Goal: Task Accomplishment & Management: Manage account settings

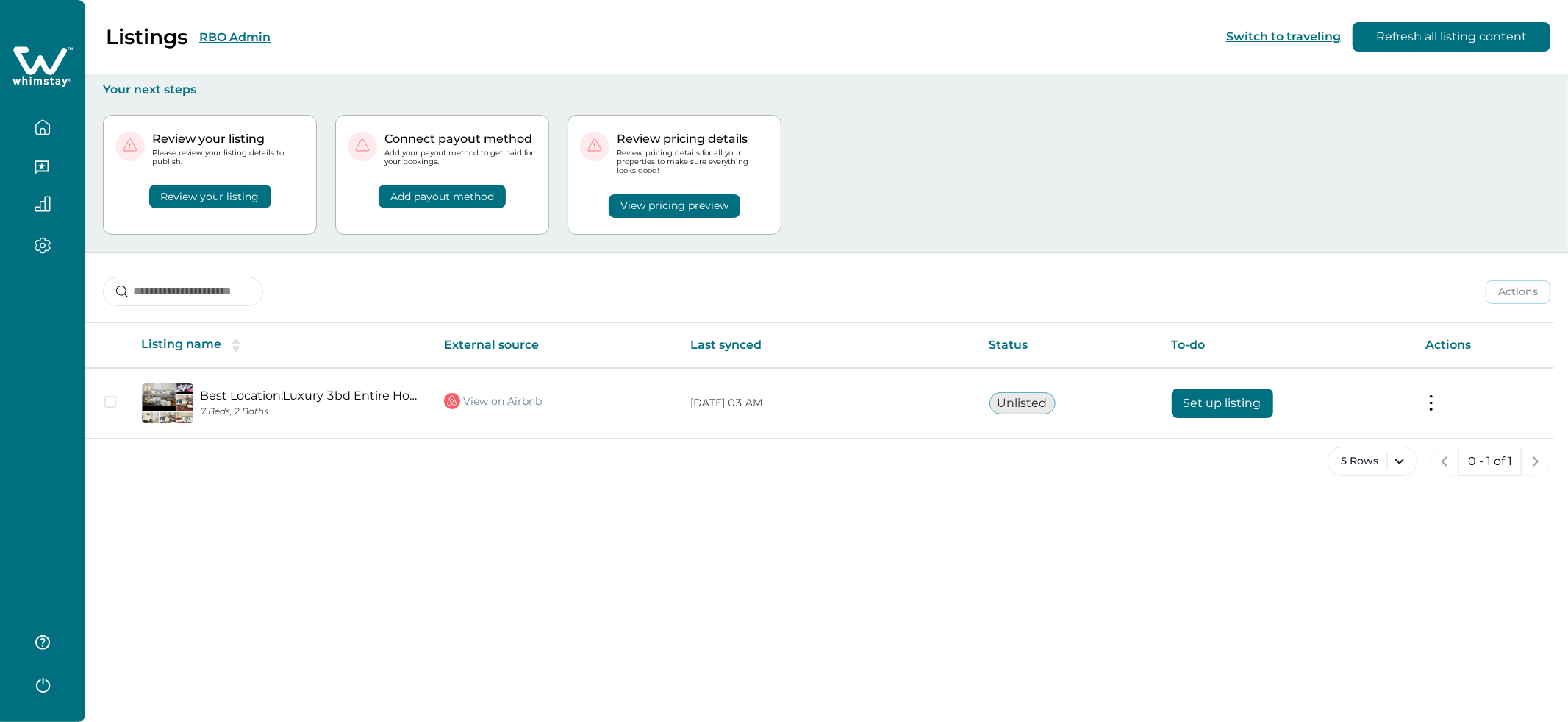
click at [944, 114] on div "Review your listing Please review your listing details to publish. Review your …" at bounding box center [826, 175] width 1448 height 155
click at [965, 459] on div "5 Rows 0 - 1 of 1" at bounding box center [826, 472] width 1483 height 53
click at [1045, 92] on p "Your next steps" at bounding box center [826, 90] width 1448 height 15
click at [987, 221] on div "Review your listing Please review your listing details to publish. Review your …" at bounding box center [826, 175] width 1448 height 155
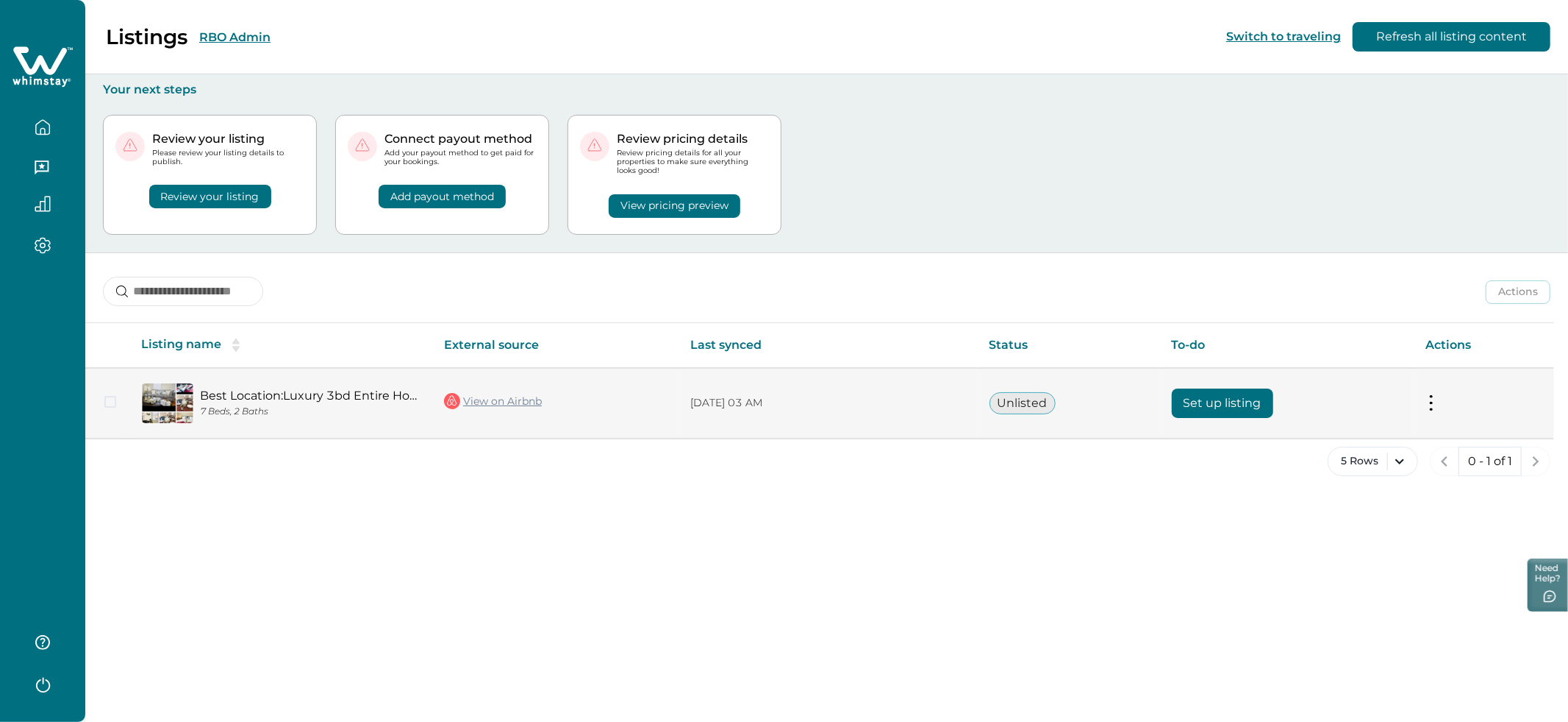
click at [273, 398] on link "Best Location:Luxury 3bd Entire Home Retreat [GEOGRAPHIC_DATA]" at bounding box center [310, 395] width 221 height 14
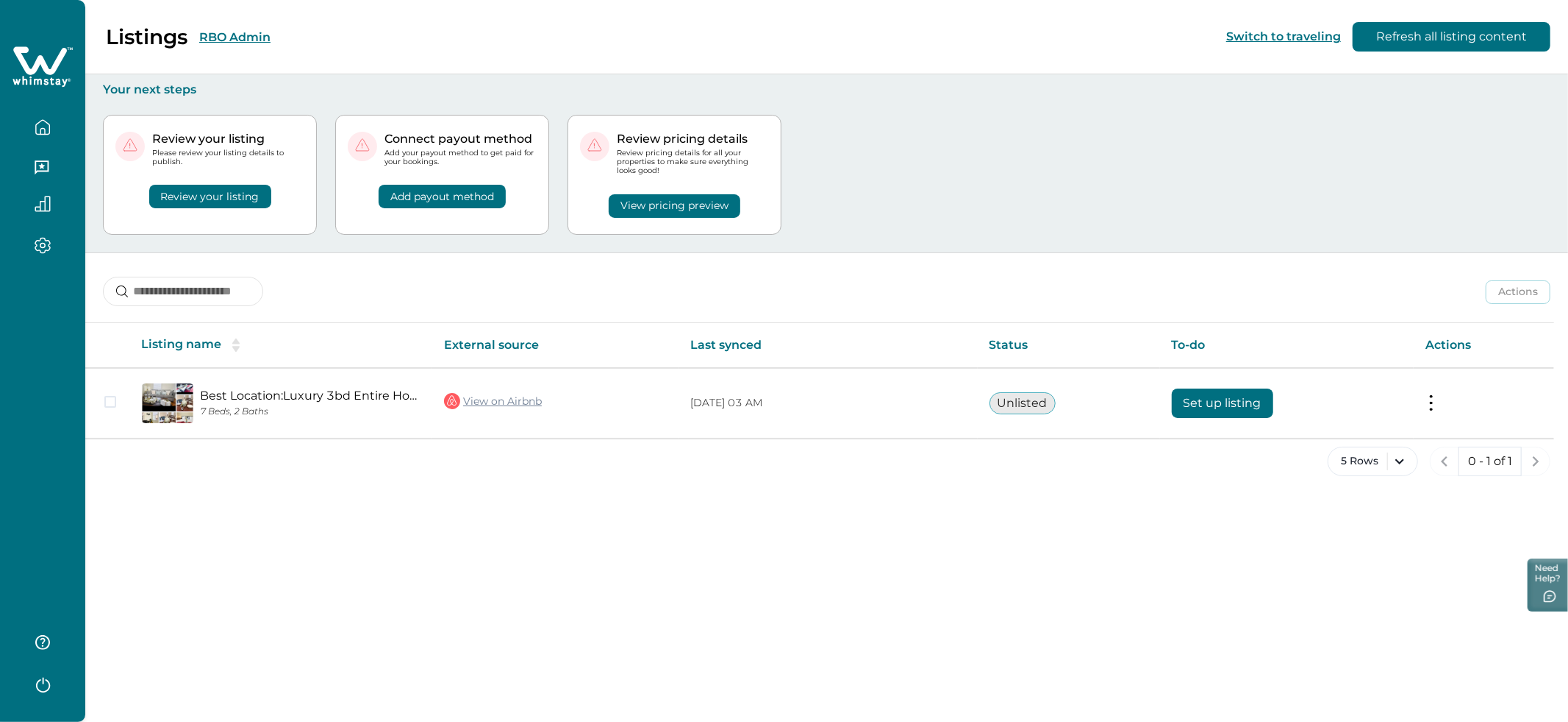
click at [893, 312] on div "Actions Actions Publish listing Unlist listing Listing name External source Las…" at bounding box center [826, 376] width 1483 height 247
click at [973, 155] on div "Review your listing Please review your listing details to publish. Review your …" at bounding box center [826, 175] width 1448 height 155
click at [1046, 192] on div "Review your listing Please review your listing details to publish. Review your …" at bounding box center [826, 175] width 1448 height 155
drag, startPoint x: 1401, startPoint y: 35, endPoint x: 1118, endPoint y: 188, distance: 321.7
click at [1401, 35] on button "Refresh all listing content" at bounding box center [1452, 37] width 198 height 30
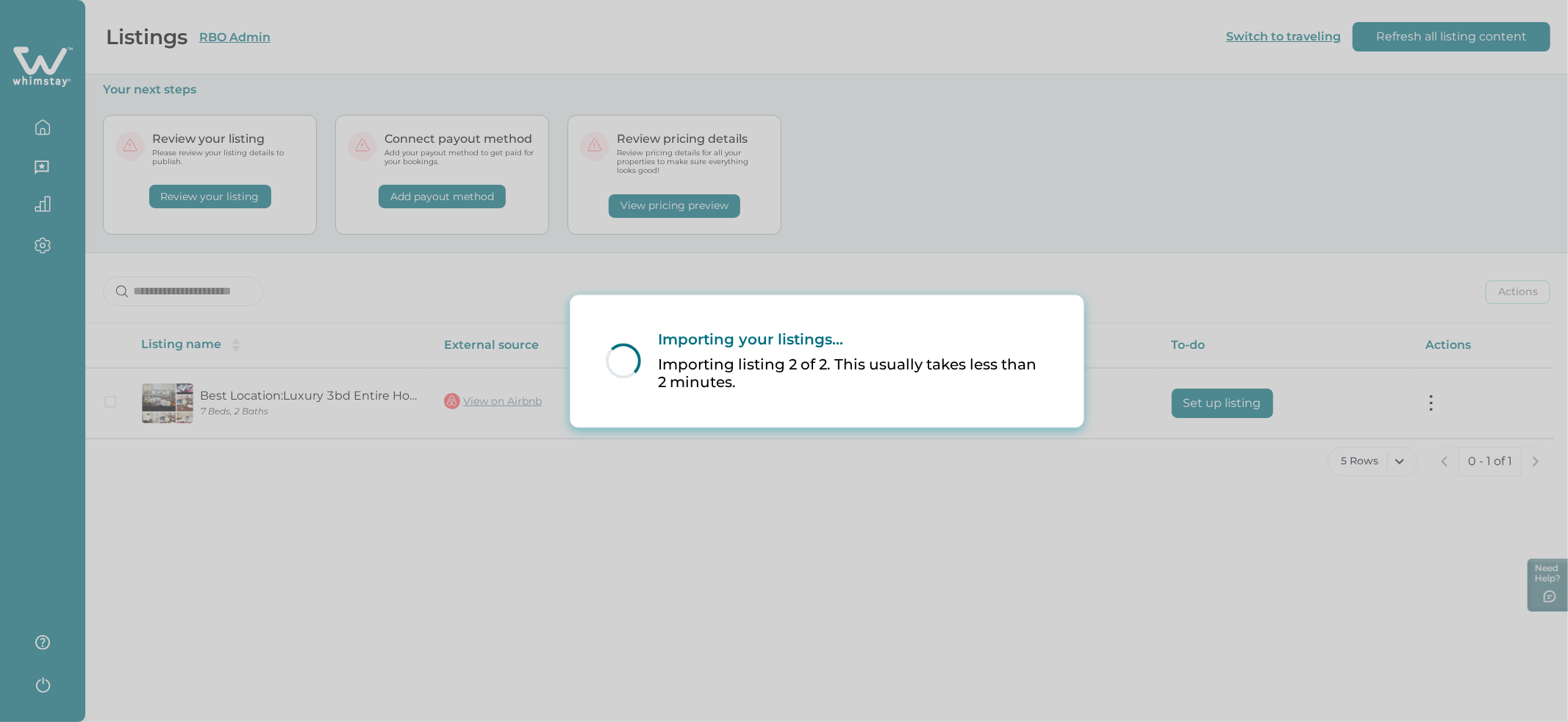
click at [922, 240] on div "Loading... Importing your listings... Importing listing 2 of 2. This usually ta…" at bounding box center [784, 361] width 1568 height 722
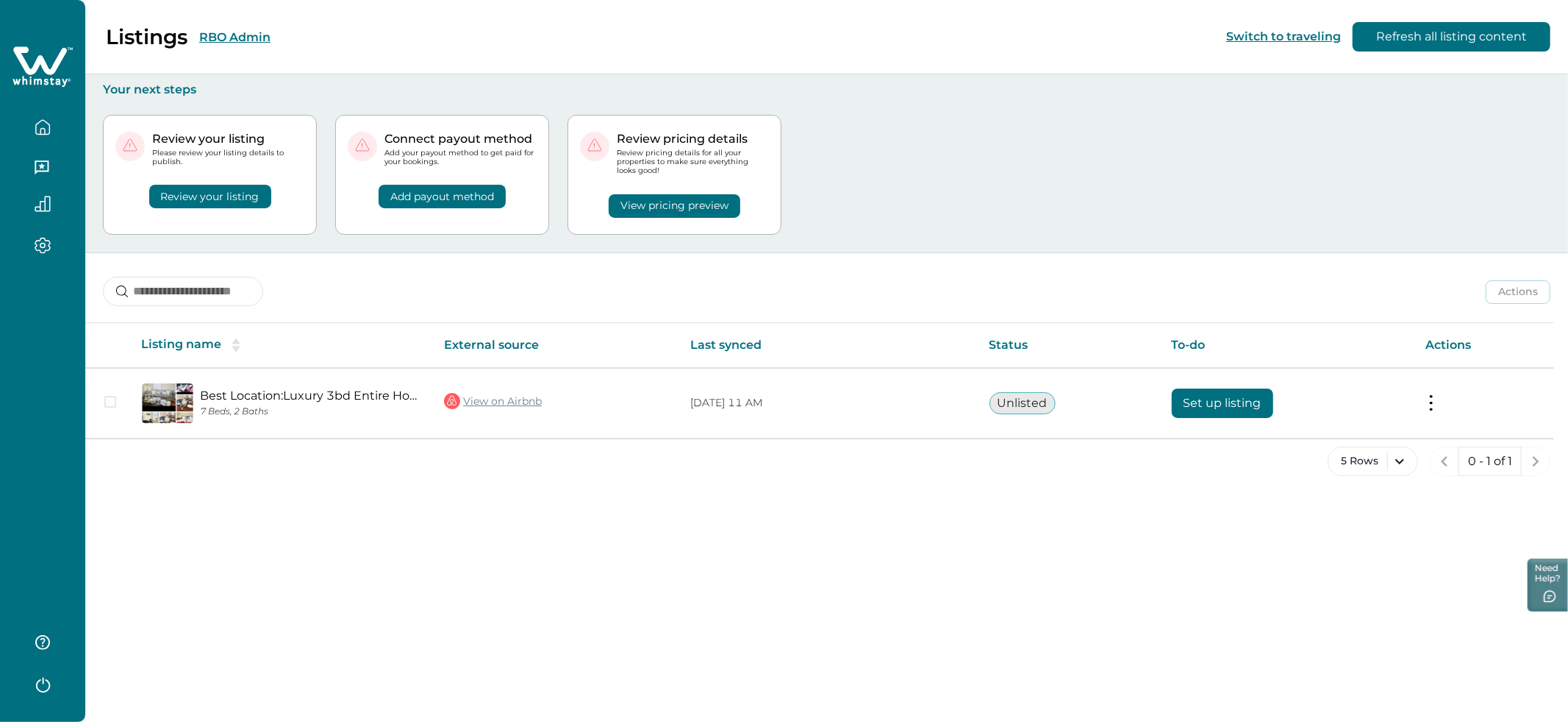
click at [1063, 202] on div "Review your listing Please review your listing details to publish. Review your …" at bounding box center [826, 175] width 1448 height 155
click at [200, 196] on button "Review your listing" at bounding box center [211, 196] width 122 height 23
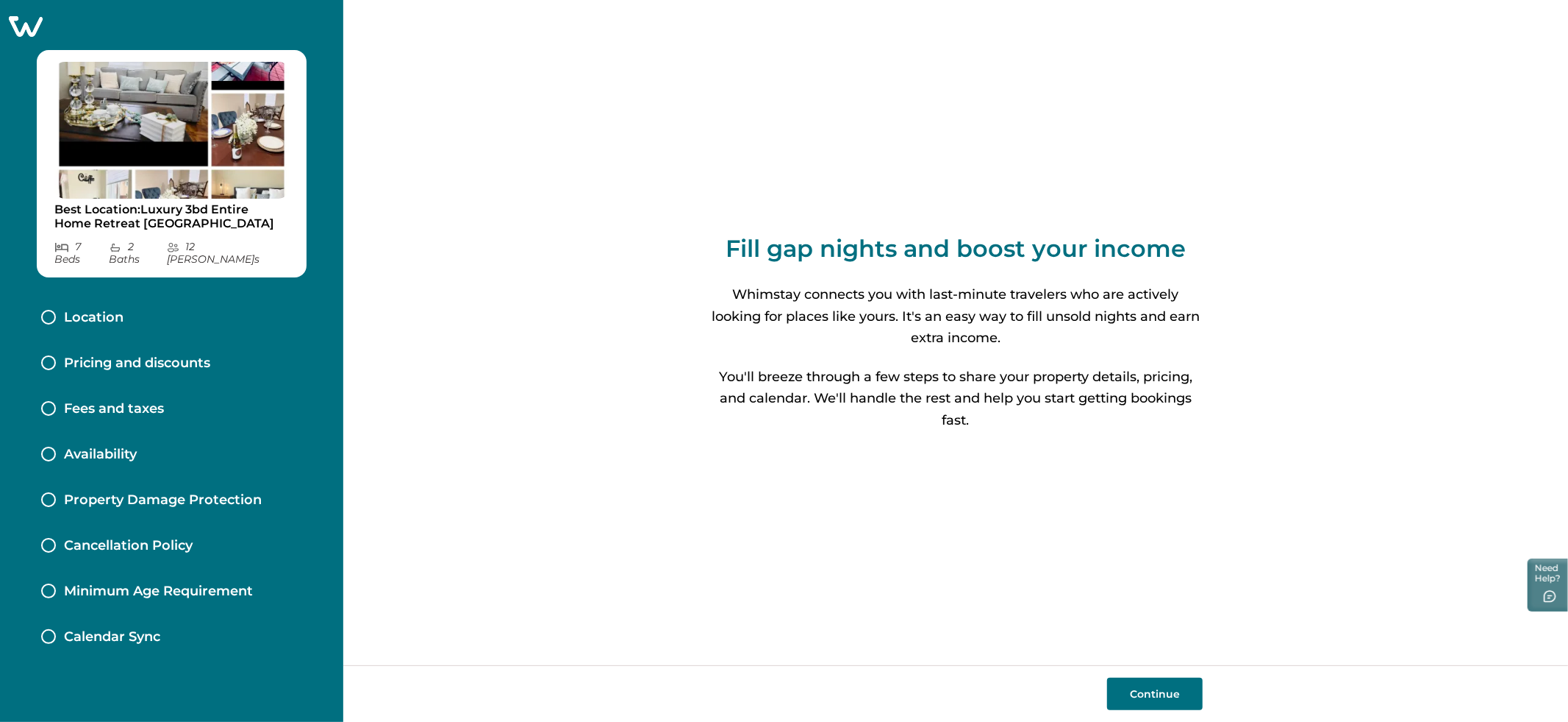
click at [93, 310] on p "Location" at bounding box center [93, 318] width 59 height 17
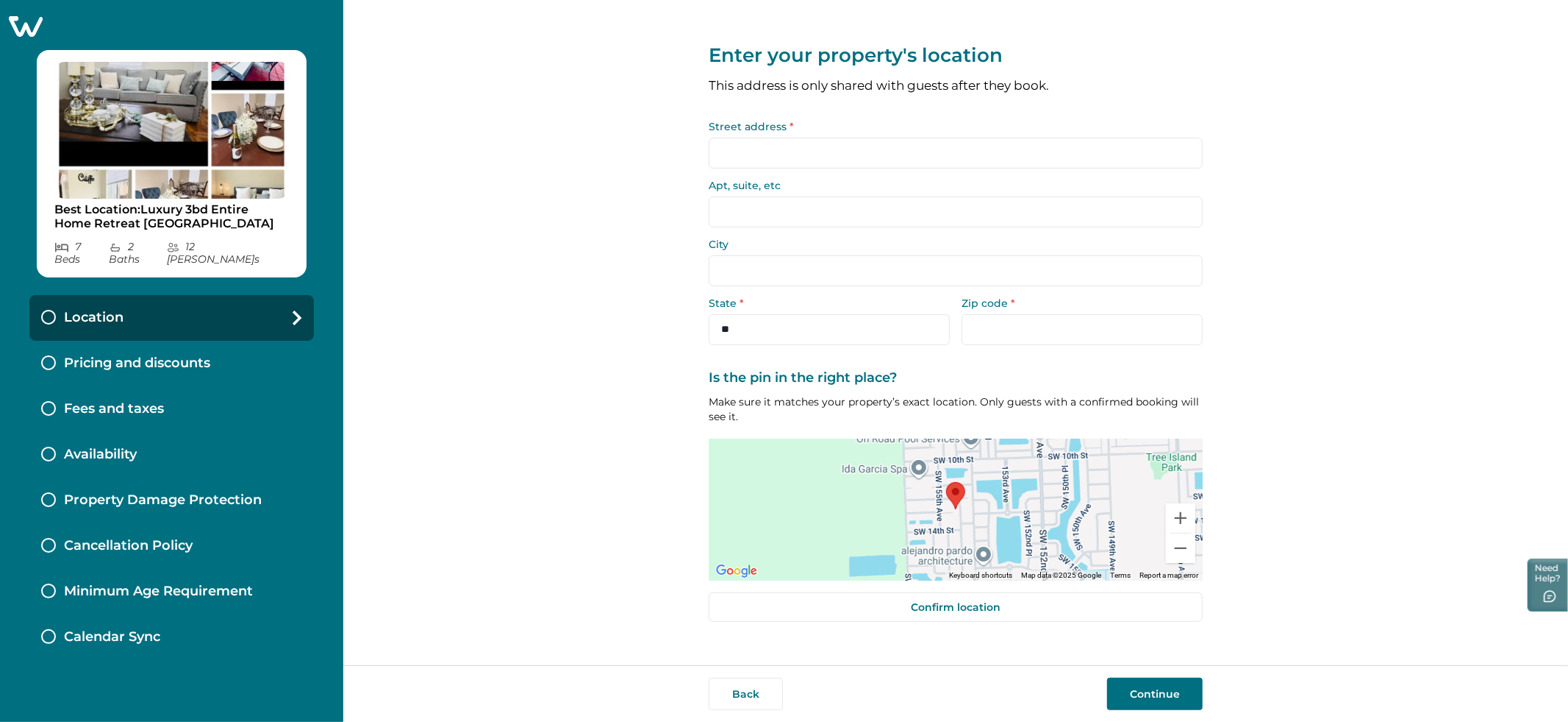
drag, startPoint x: 154, startPoint y: 353, endPoint x: 200, endPoint y: 354, distance: 46.0
click at [152, 355] on p "Pricing and discounts" at bounding box center [137, 363] width 146 height 17
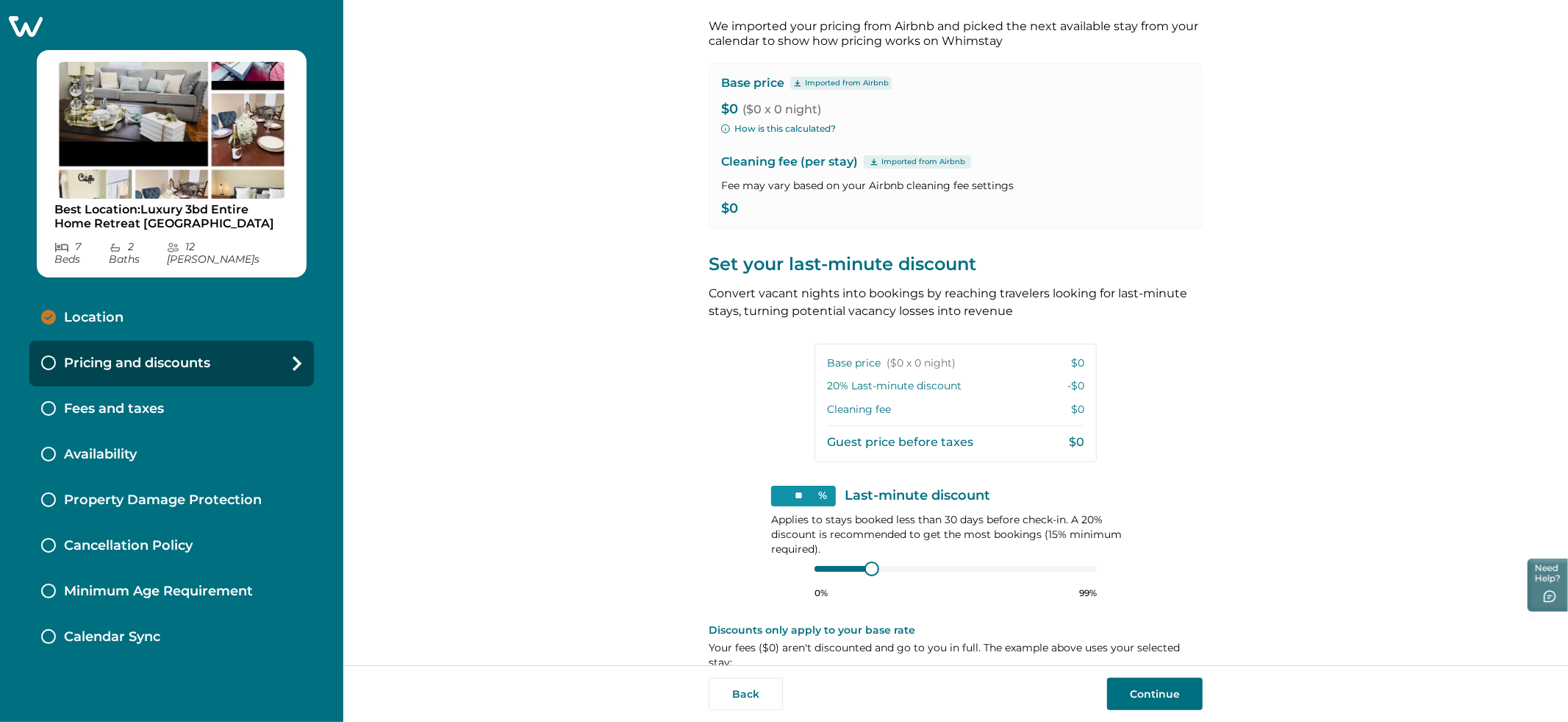
scroll to position [90, 0]
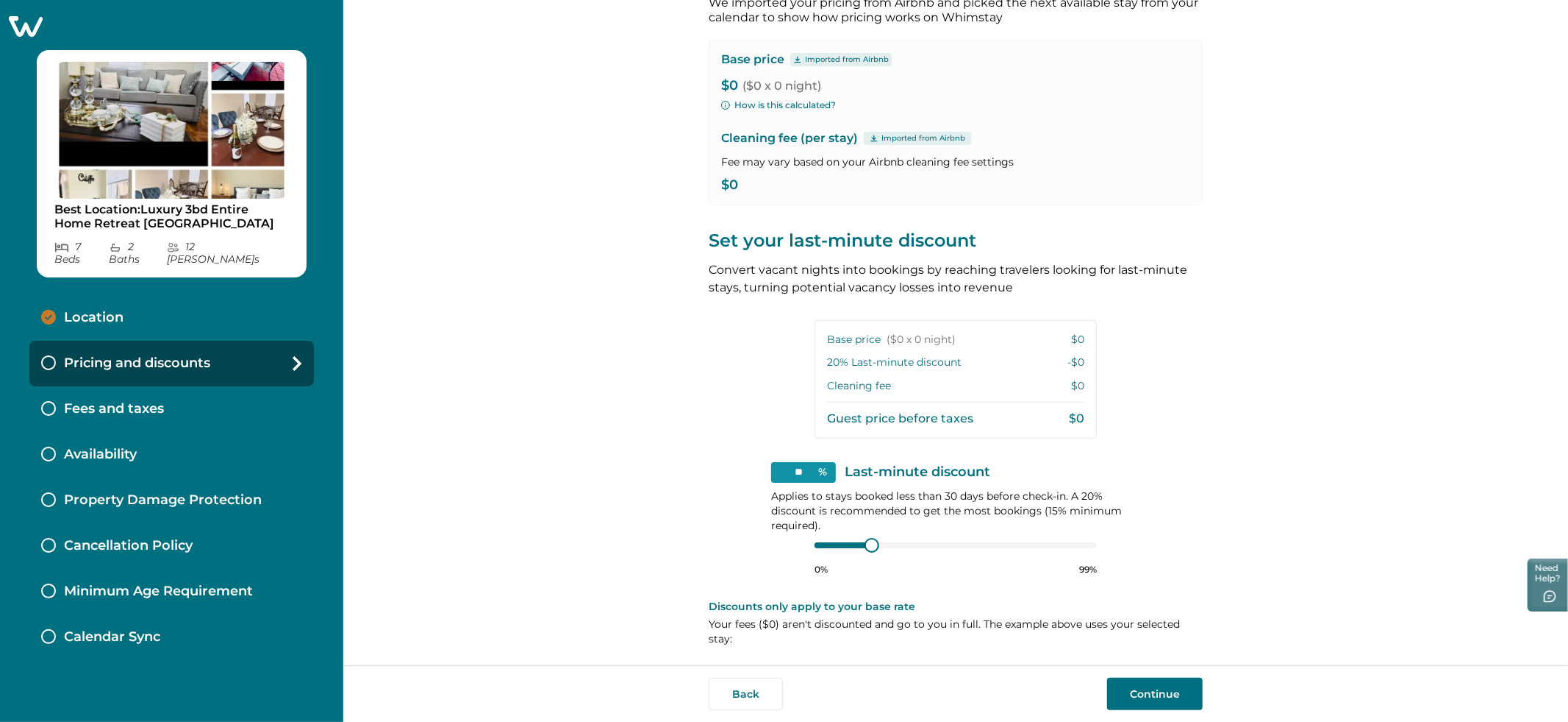
click at [135, 312] on div "Location" at bounding box center [172, 317] width 285 height 45
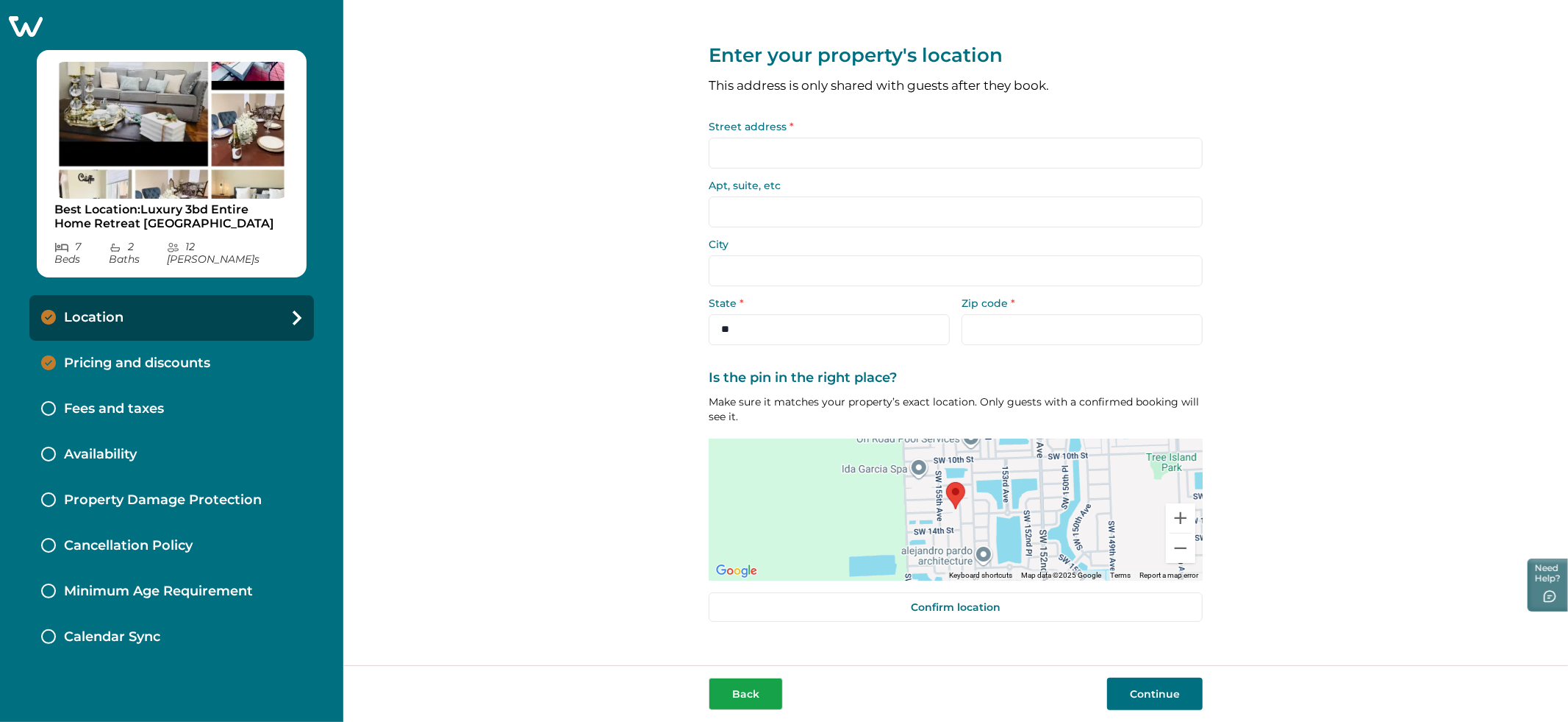
click at [738, 691] on button "Back" at bounding box center [746, 693] width 74 height 32
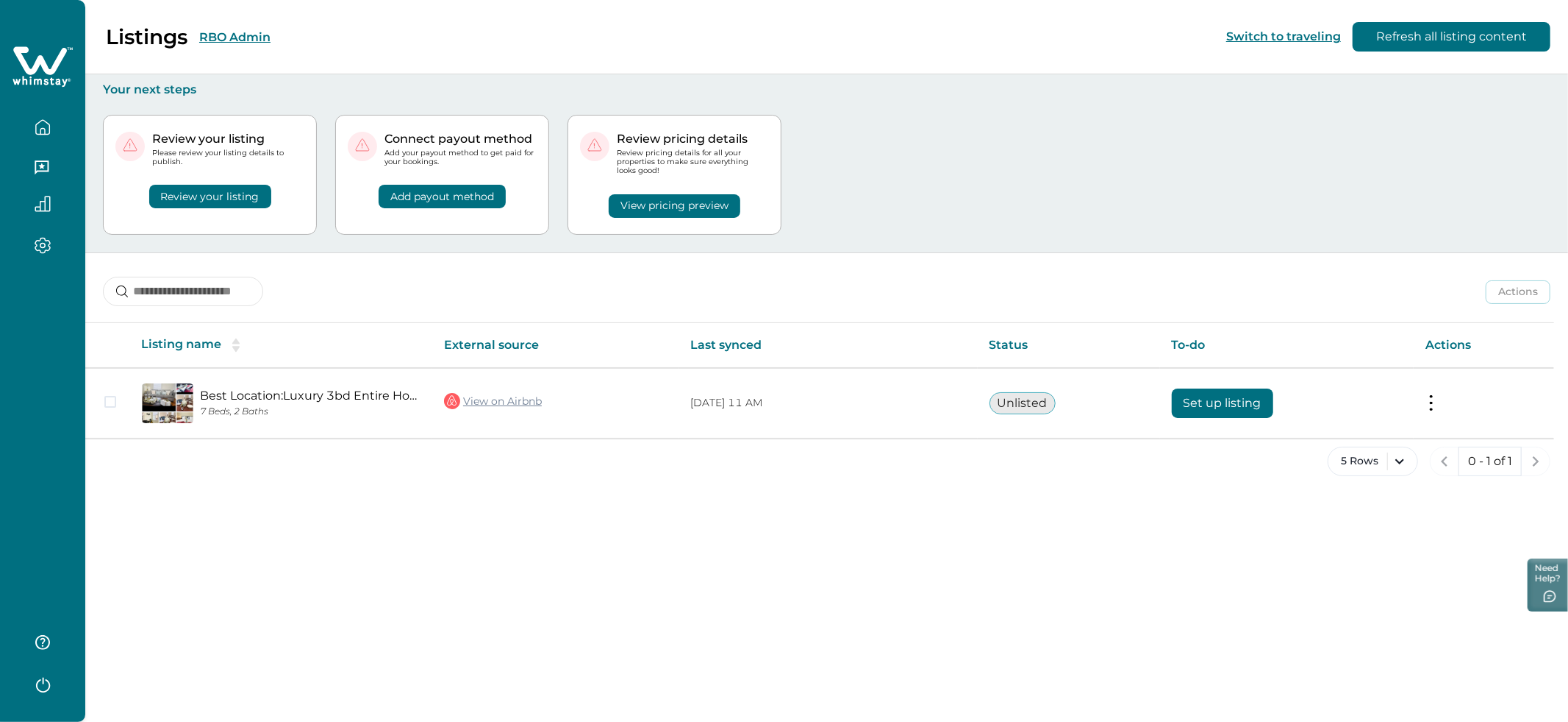
click at [656, 526] on div "Listings RBO Admin Switch to traveling Refresh all listing content Your next st…" at bounding box center [826, 361] width 1483 height 722
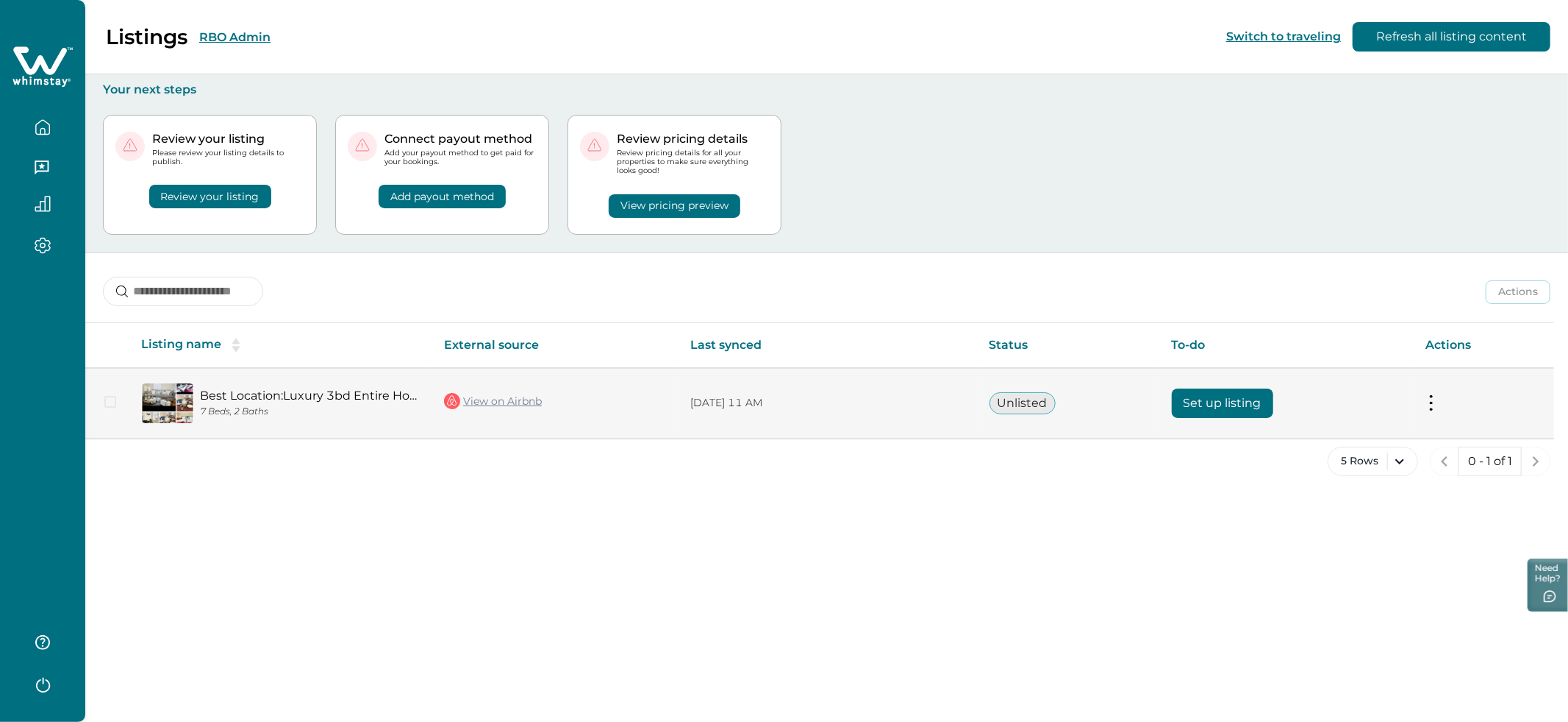
click at [1426, 402] on button at bounding box center [1431, 402] width 12 height 16
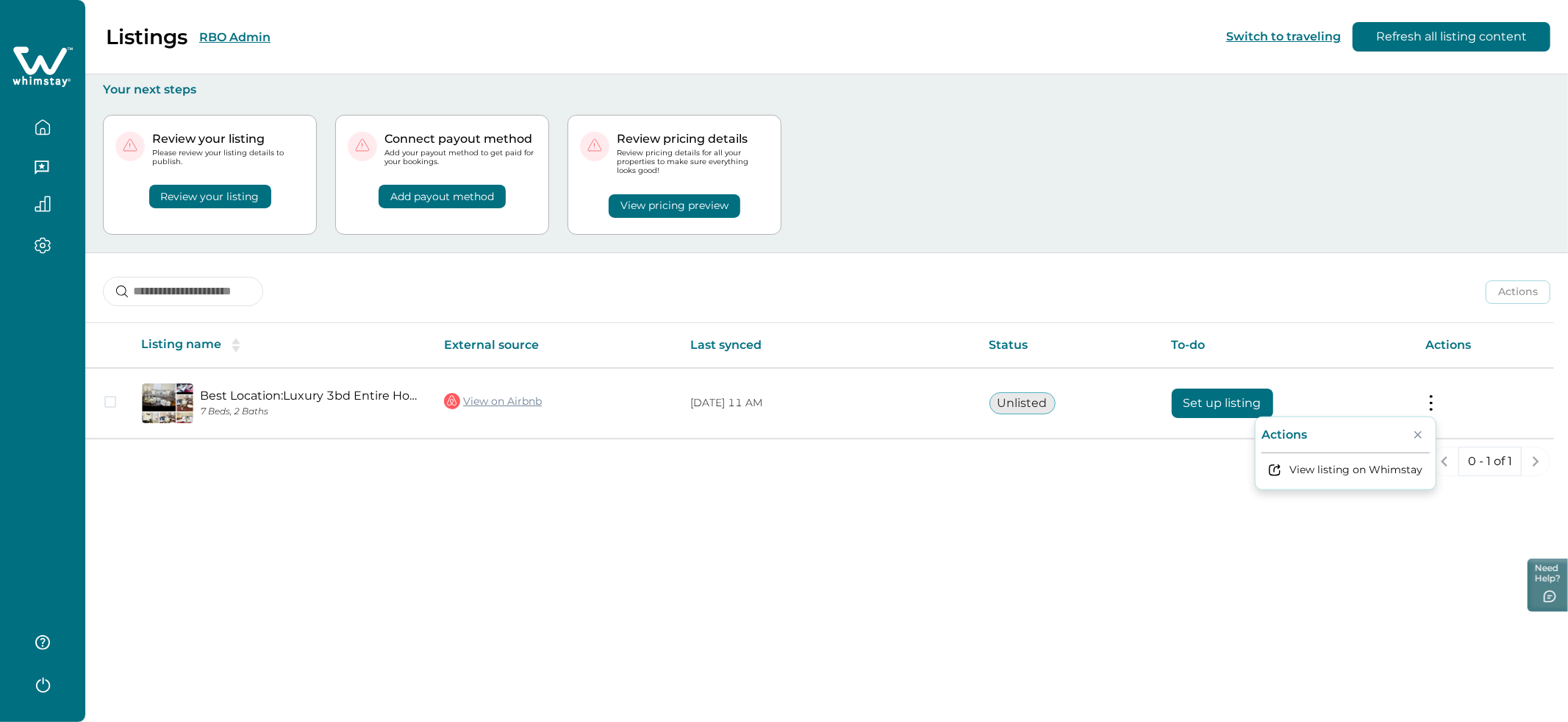
click at [1347, 330] on th "To-do" at bounding box center [1286, 345] width 253 height 45
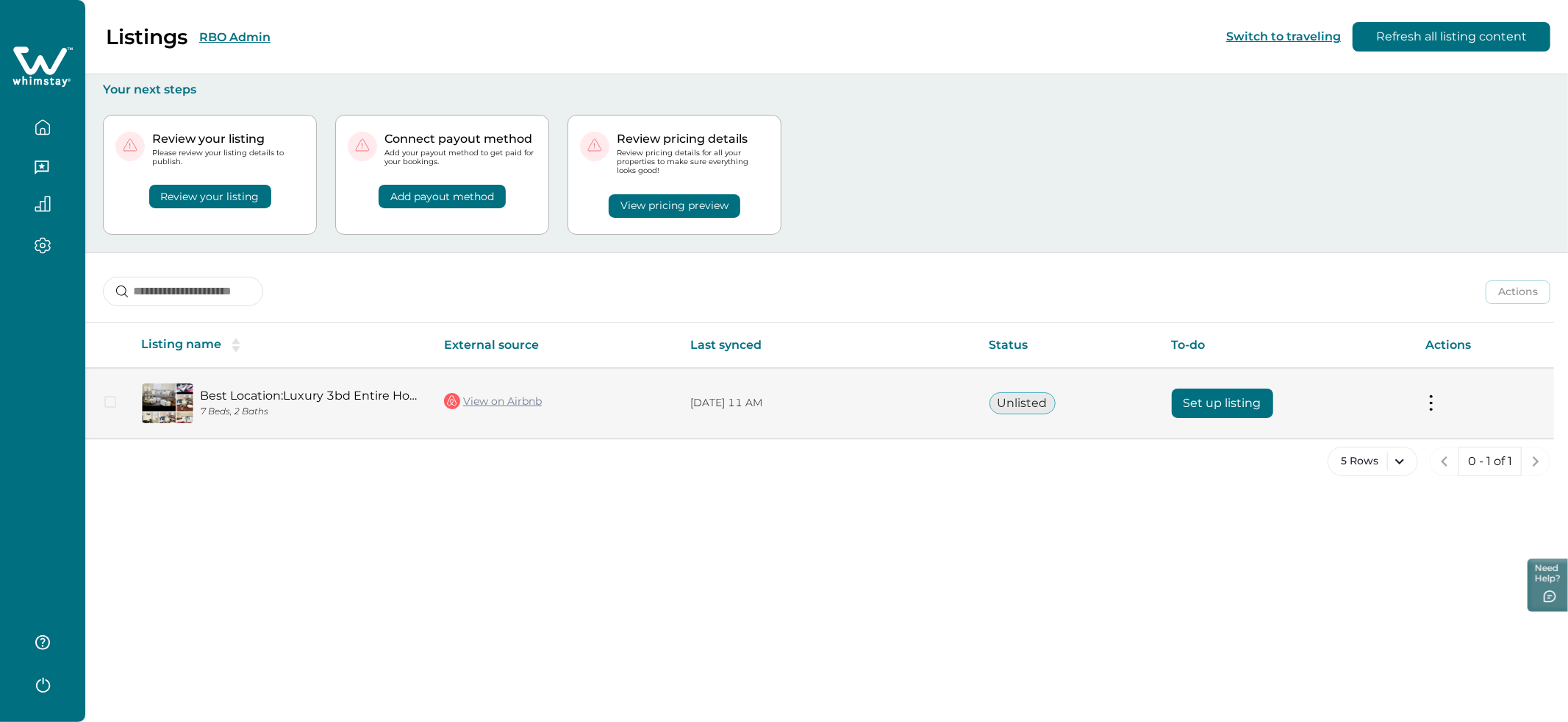
click at [1229, 409] on button "Set up listing" at bounding box center [1222, 403] width 102 height 30
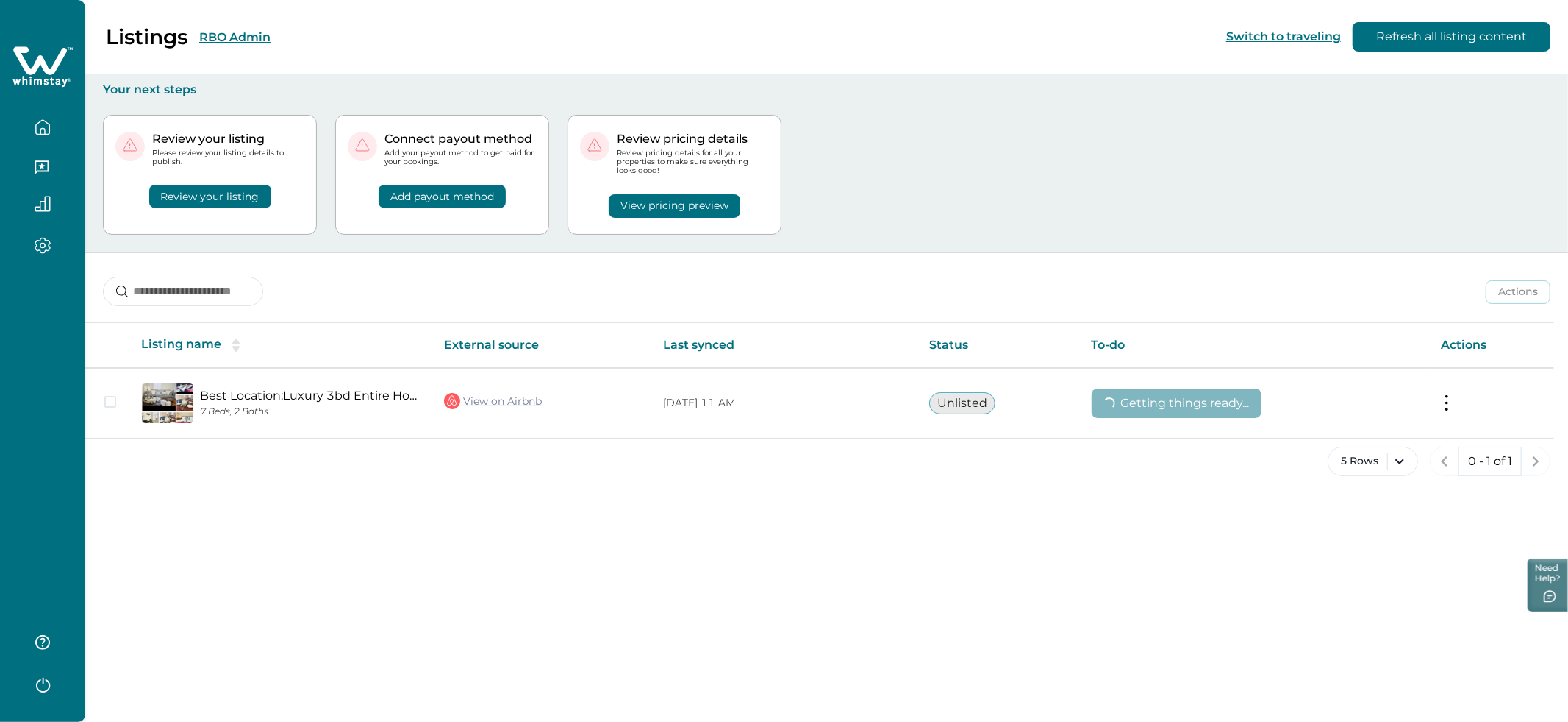
click at [209, 195] on button "Review your listing" at bounding box center [211, 196] width 122 height 23
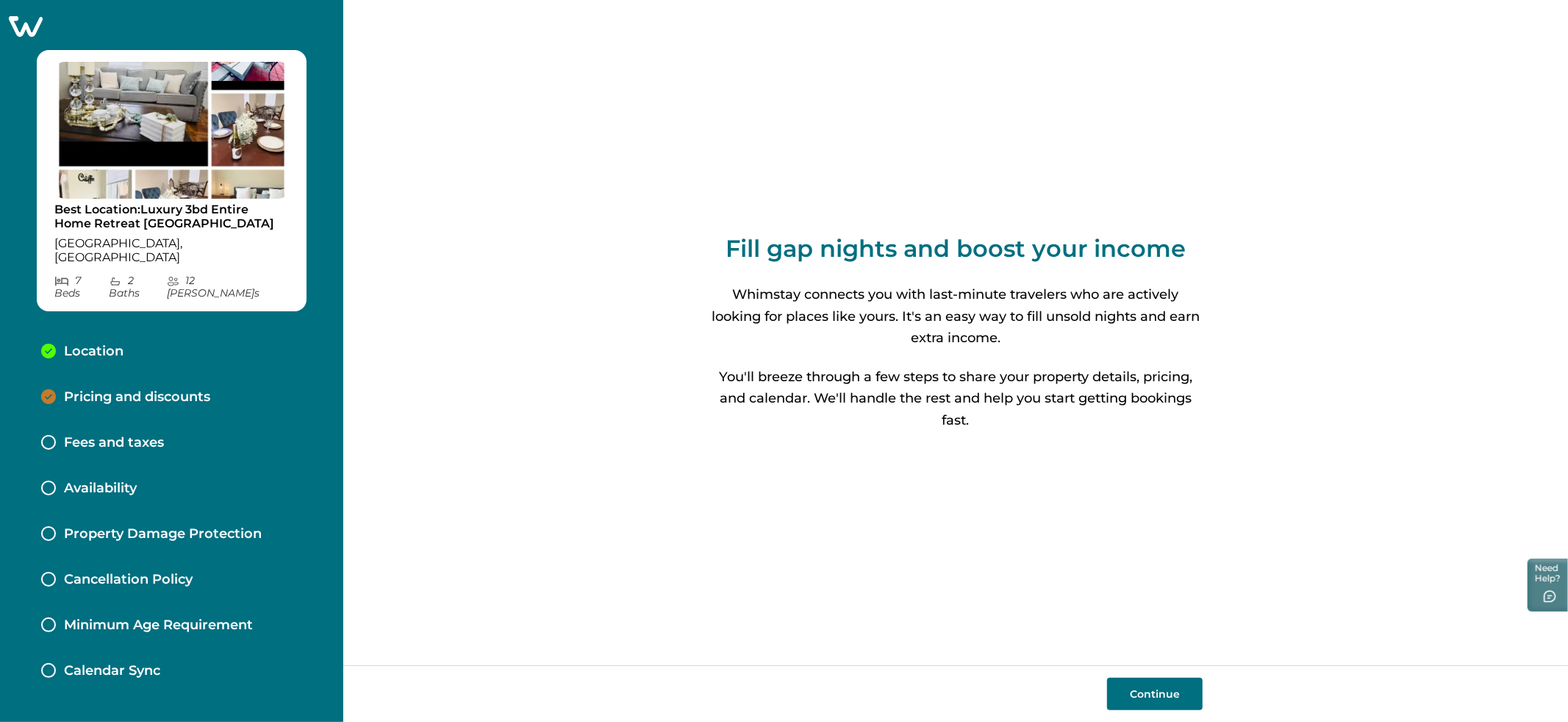
click at [159, 389] on p "Pricing and discounts" at bounding box center [137, 398] width 146 height 17
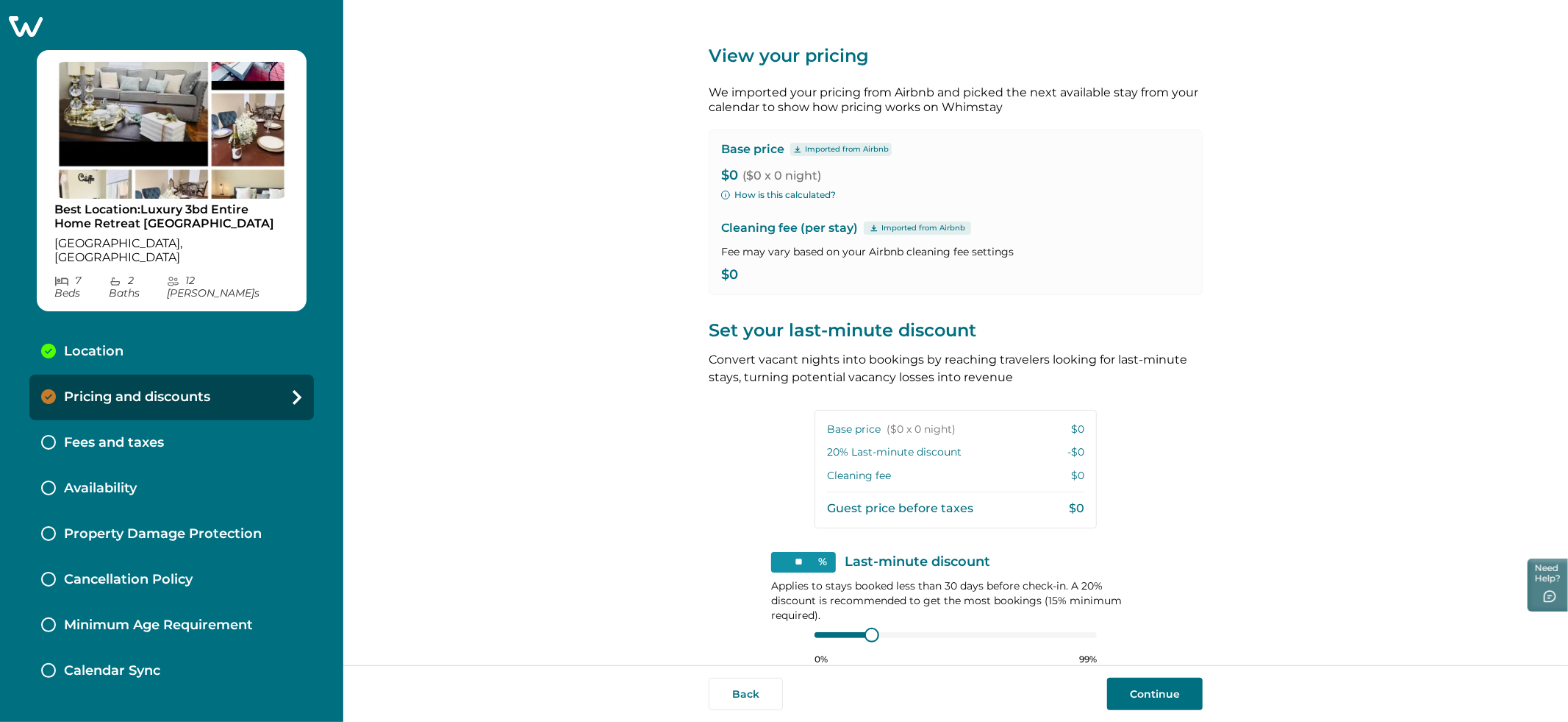
click at [831, 149] on p "Imported from Airbnb" at bounding box center [846, 149] width 84 height 12
click at [920, 227] on p "Imported from Airbnb" at bounding box center [923, 227] width 84 height 12
click at [1011, 178] on p "$0 ($0 x 0 night)" at bounding box center [956, 176] width 469 height 15
click at [730, 176] on p "$0 ($0 x 0 night)" at bounding box center [956, 176] width 469 height 15
click at [786, 196] on button "How is this calculated?" at bounding box center [779, 195] width 115 height 13
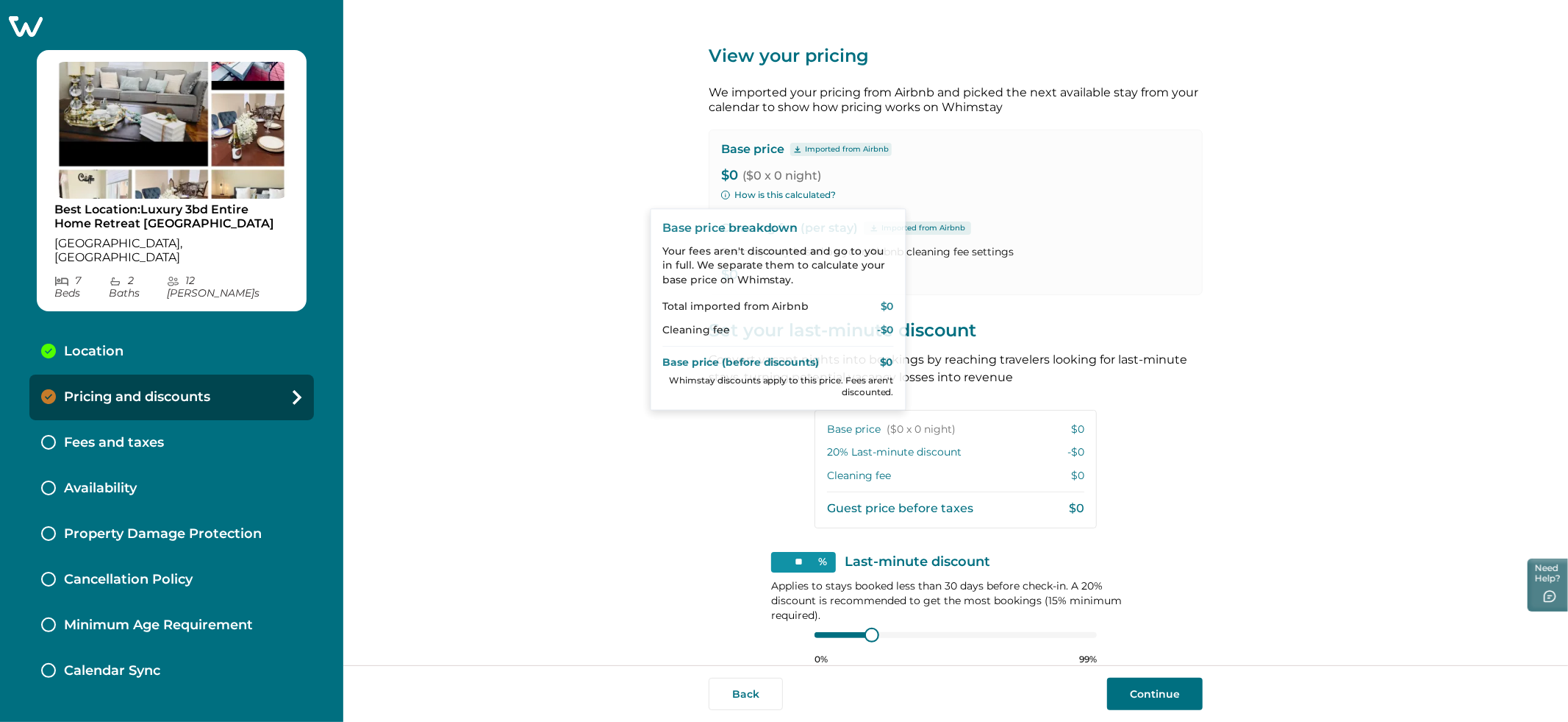
click at [590, 242] on div "View your pricing We imported your pricing from Airbnb and picked the next avai…" at bounding box center [955, 332] width 1224 height 665
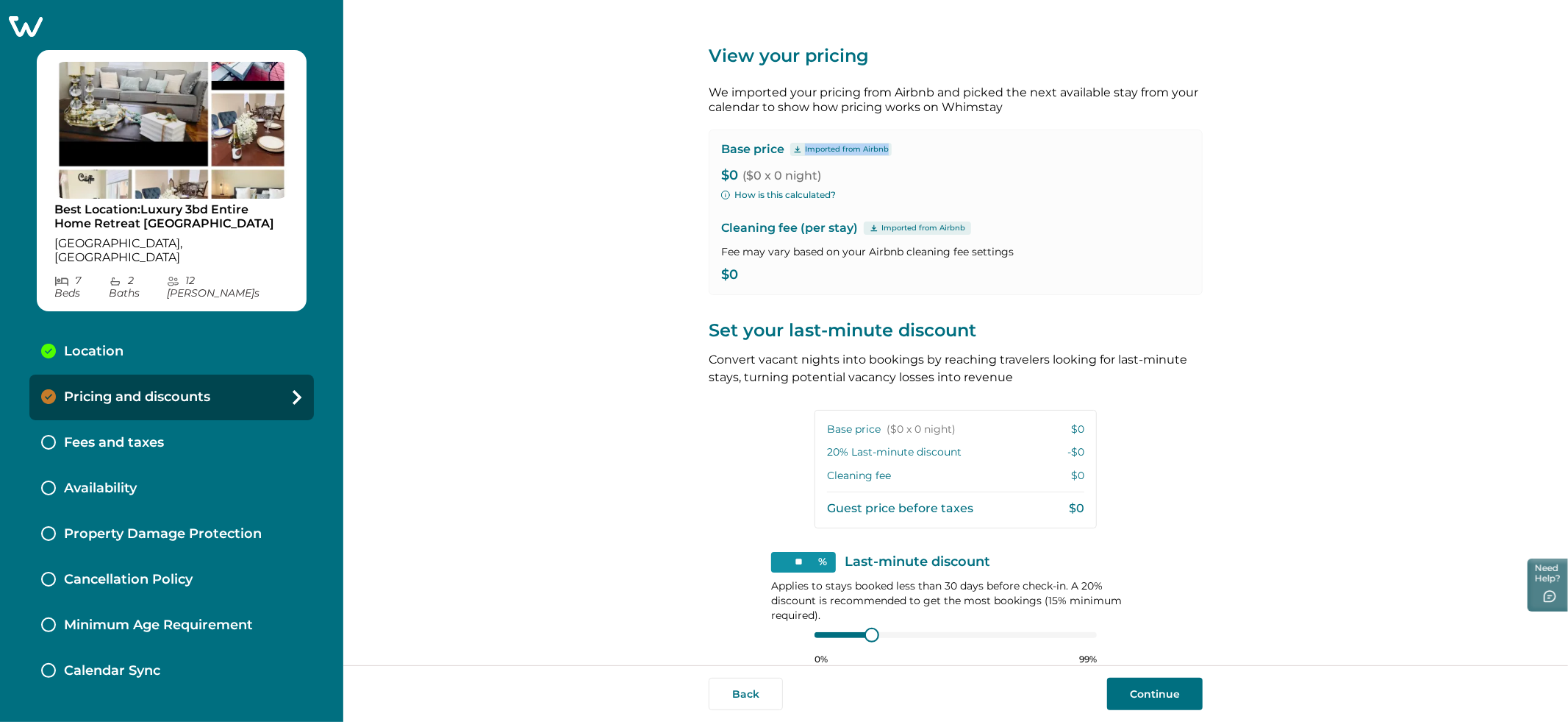
drag, startPoint x: 901, startPoint y: 148, endPoint x: 830, endPoint y: 153, distance: 71.2
click at [793, 153] on div "Base price Imported from Airbnb" at bounding box center [956, 150] width 469 height 15
click at [918, 174] on p "$0 ($0 x 0 night)" at bounding box center [956, 176] width 469 height 15
drag, startPoint x: 803, startPoint y: 150, endPoint x: 930, endPoint y: 164, distance: 127.8
click at [884, 152] on div "Imported from Airbnb" at bounding box center [841, 149] width 102 height 13
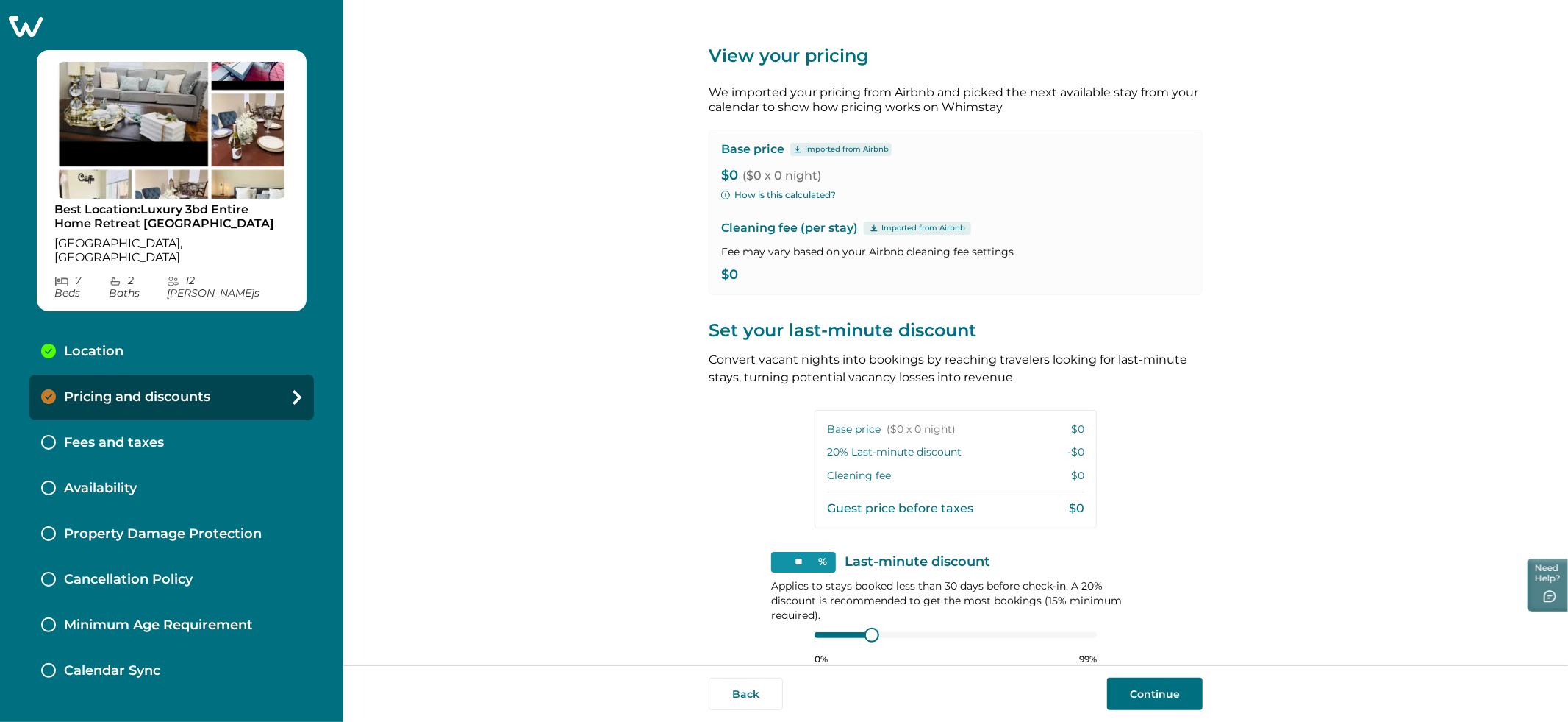
drag, startPoint x: 963, startPoint y: 167, endPoint x: 957, endPoint y: 183, distance: 17.1
click at [963, 168] on p "$0 ($0 x 0 night)" at bounding box center [956, 176] width 469 height 15
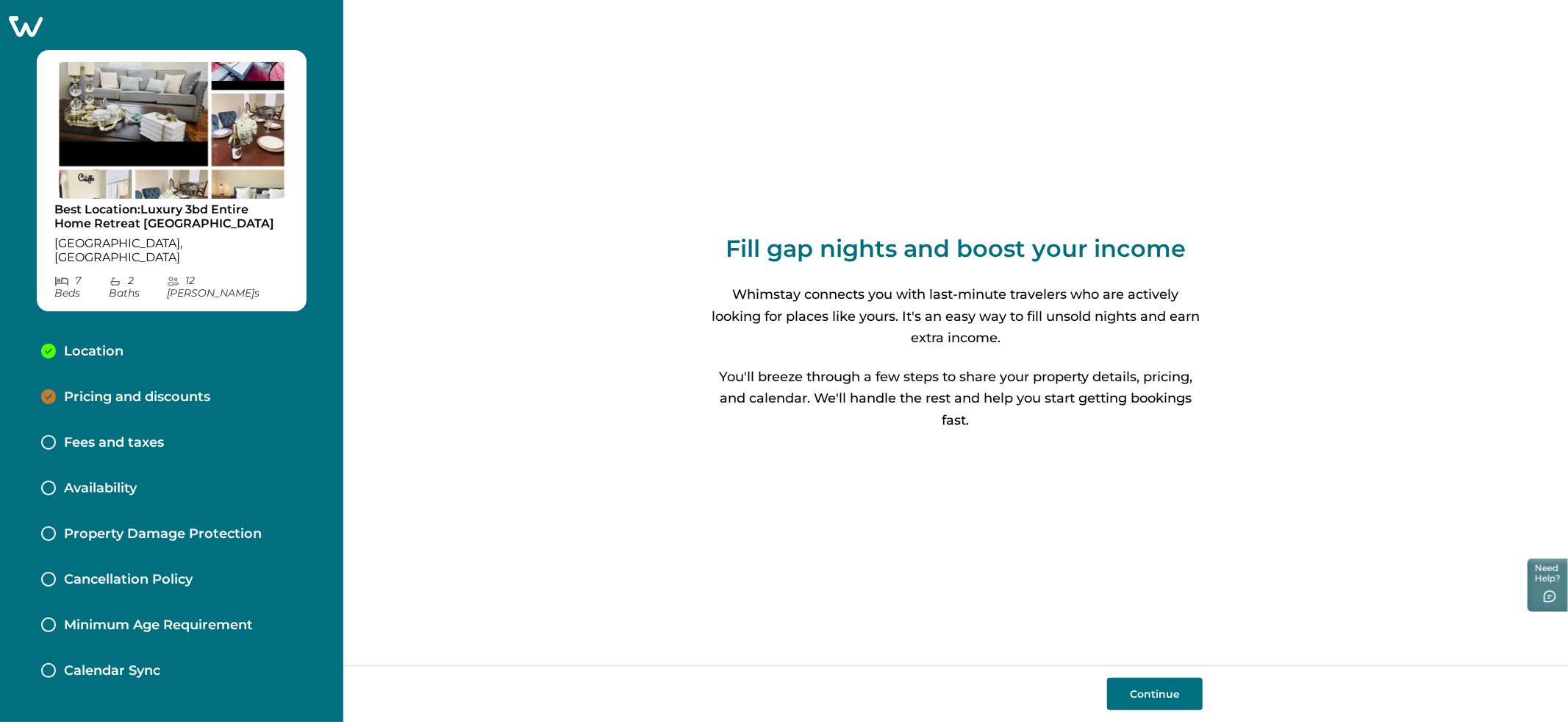
click at [155, 434] on p "Fees and taxes" at bounding box center [114, 443] width 100 height 17
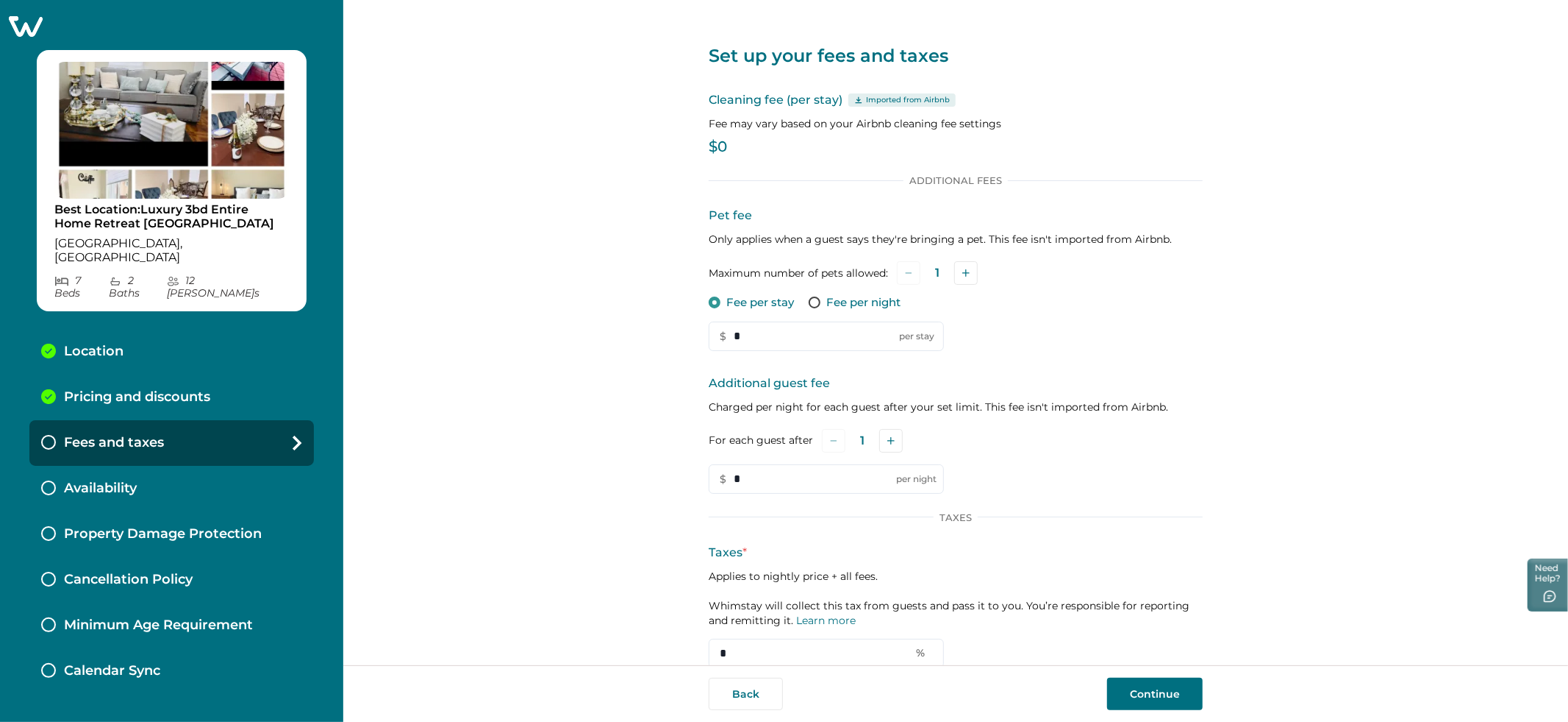
click at [722, 150] on p "$0" at bounding box center [955, 147] width 494 height 15
click at [858, 101] on div "Imported from Airbnb" at bounding box center [902, 100] width 107 height 13
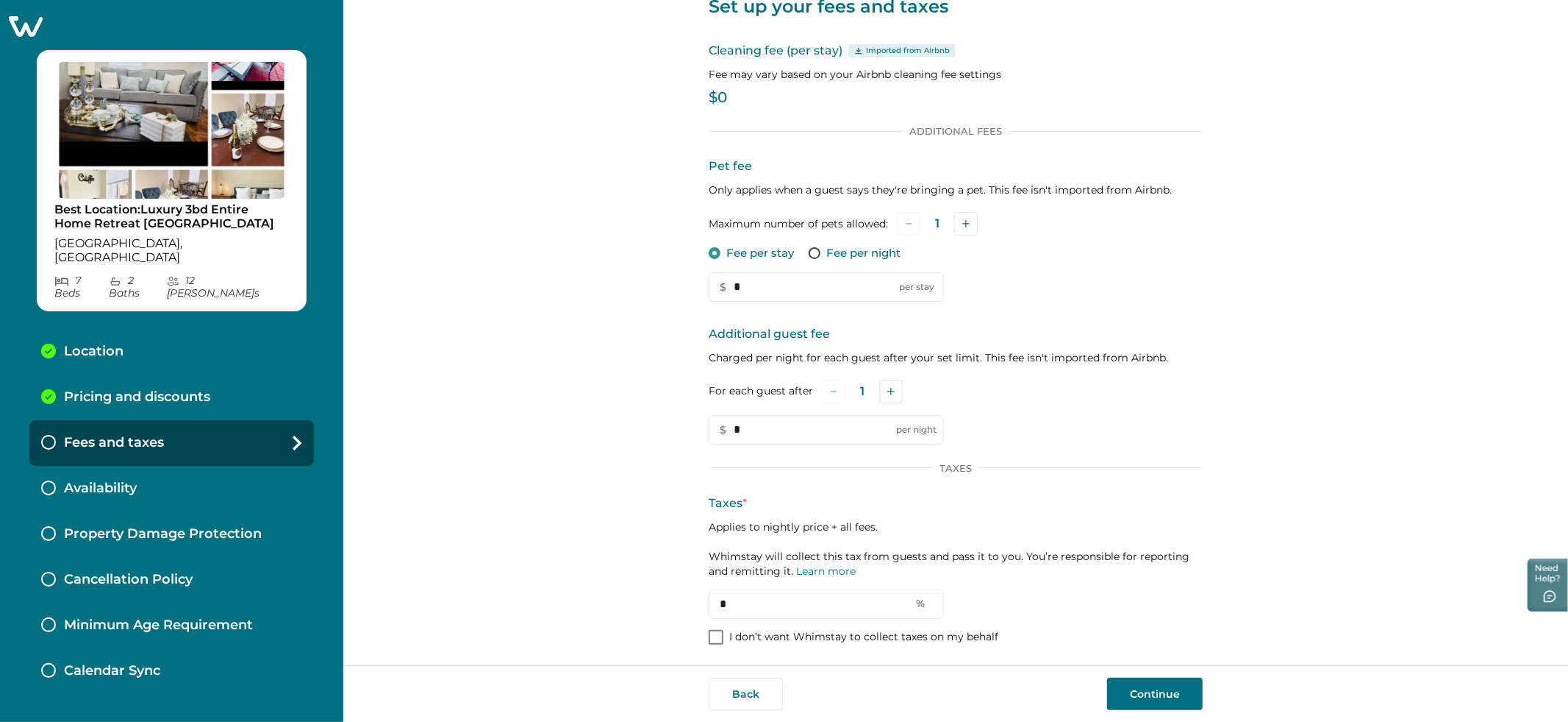
scroll to position [52, 0]
click at [794, 428] on input "*" at bounding box center [826, 427] width 236 height 30
click at [1187, 415] on div "Additional guest fee Charged per night for each guest after your set limit. Thi…" at bounding box center [955, 382] width 494 height 119
click at [480, 309] on div "Set up your fees and taxes Cleaning fee (per stay) Imported from Airbnb Fee may…" at bounding box center [955, 332] width 1224 height 665
click at [1304, 455] on div "Set up your fees and taxes Cleaning fee (per stay) Imported from Airbnb Fee may…" at bounding box center [955, 332] width 1224 height 665
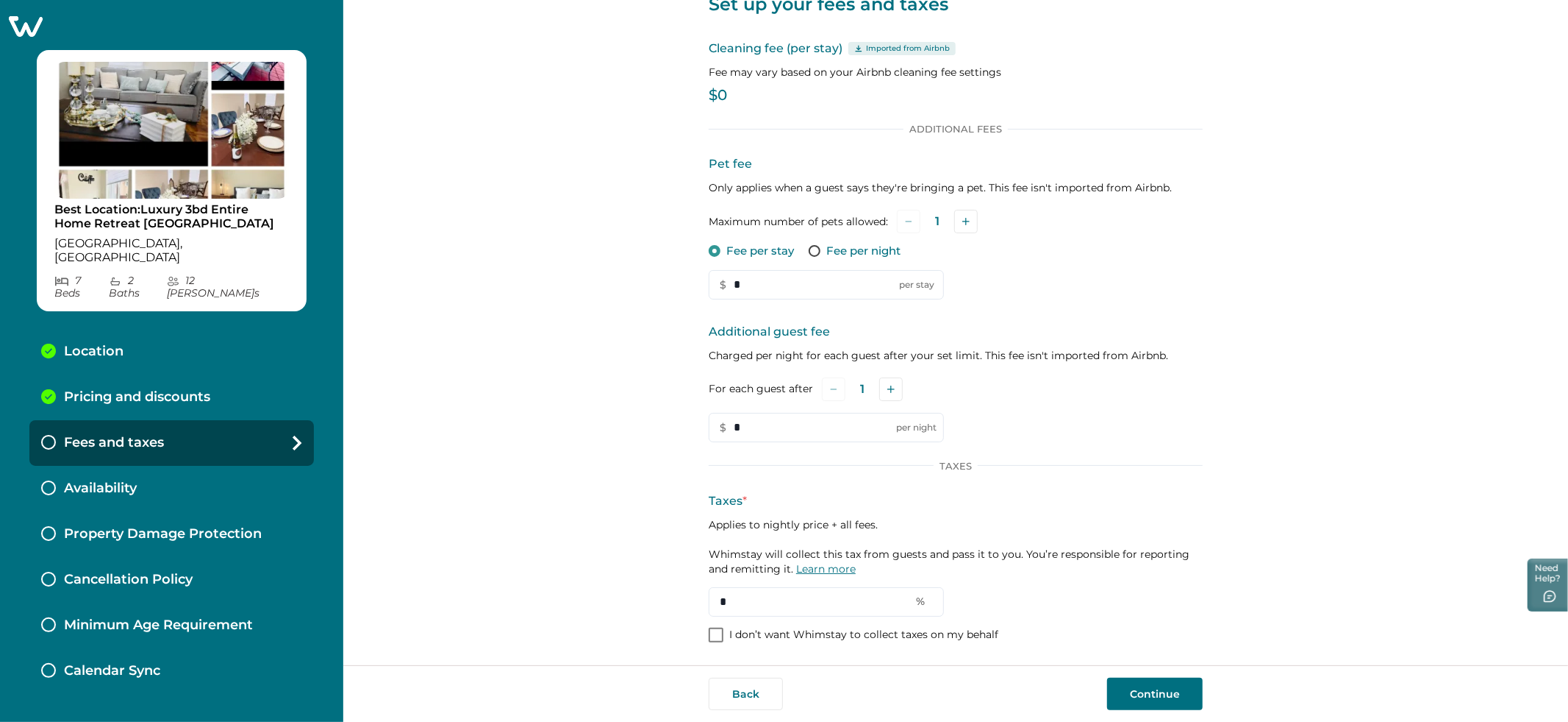
click at [816, 569] on link "Learn more" at bounding box center [826, 569] width 59 height 13
click at [751, 614] on input "*" at bounding box center [826, 602] width 236 height 30
click at [549, 503] on div "Set up your fees and taxes Cleaning fee (per stay) Imported from Airbnb Fee may…" at bounding box center [955, 332] width 1224 height 665
drag, startPoint x: 741, startPoint y: 596, endPoint x: 666, endPoint y: 581, distance: 76.5
click at [686, 592] on div "Set up your fees and taxes Cleaning fee (per stay) Imported from Airbnb Fee may…" at bounding box center [955, 332] width 1224 height 665
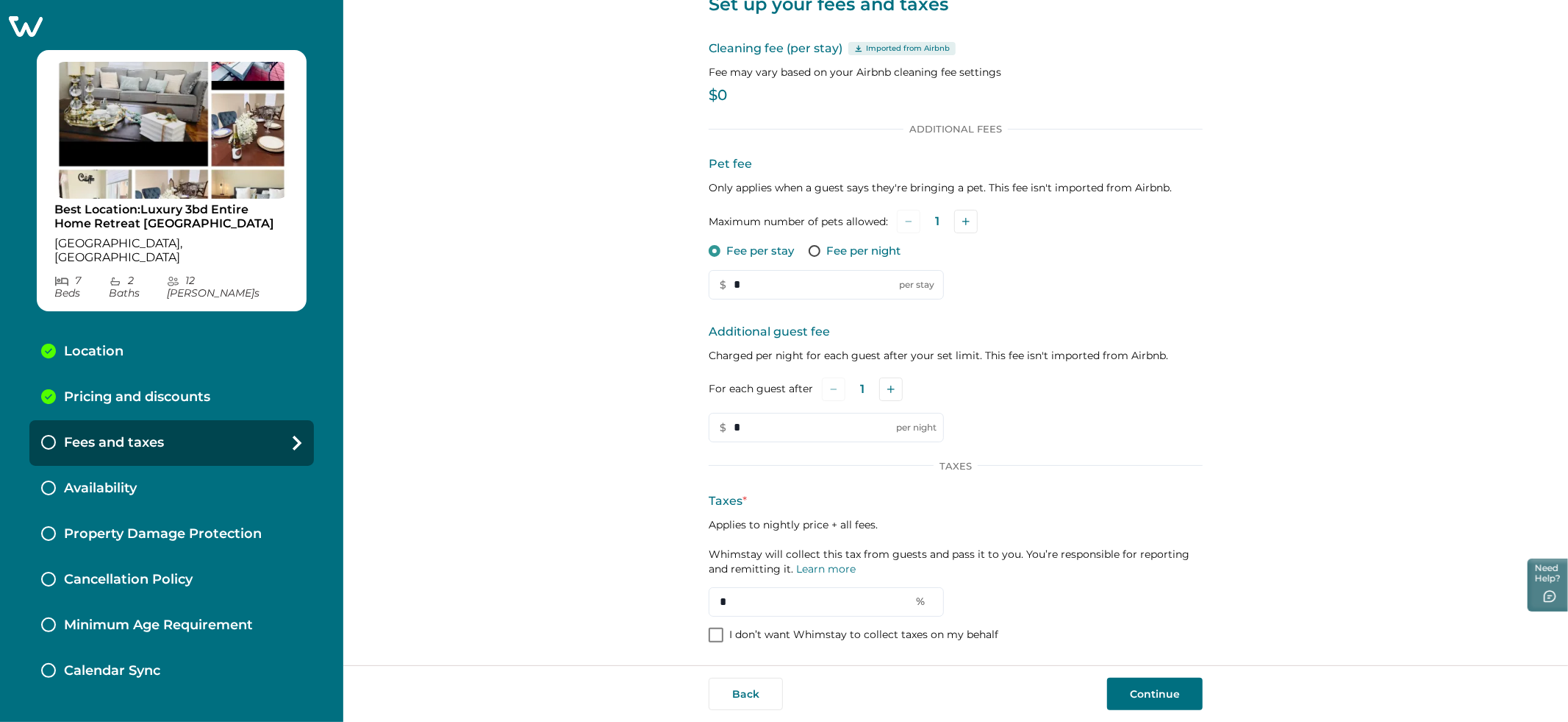
click at [632, 567] on div "Set up your fees and taxes Cleaning fee (per stay) Imported from Airbnb Fee may…" at bounding box center [955, 332] width 1224 height 665
click at [714, 636] on span at bounding box center [716, 635] width 15 height 15
drag, startPoint x: 715, startPoint y: 634, endPoint x: 851, endPoint y: 646, distance: 136.5
click at [717, 634] on span at bounding box center [716, 635] width 15 height 15
drag, startPoint x: 770, startPoint y: 599, endPoint x: 670, endPoint y: 603, distance: 100.1
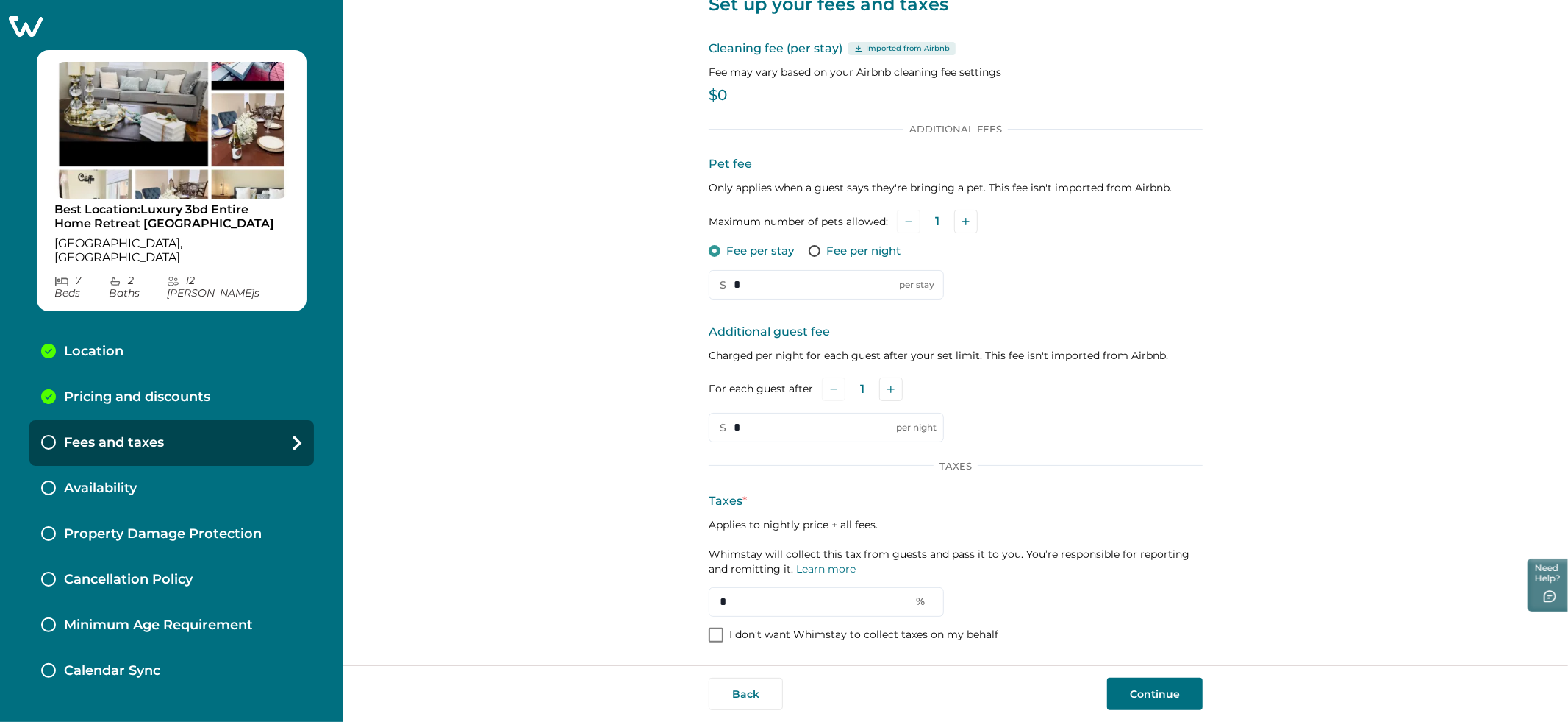
click at [670, 603] on div "Set up your fees and taxes Cleaning fee (per stay) Imported from Airbnb Fee may…" at bounding box center [955, 332] width 1224 height 665
click at [632, 592] on div "Set up your fees and taxes Cleaning fee (per stay) Imported from Airbnb Fee may…" at bounding box center [955, 332] width 1224 height 665
click at [779, 595] on input "text" at bounding box center [826, 602] width 236 height 30
click at [966, 601] on div "Taxes * Applies to nightly price + all fees. Whimstay will collect this tax fro…" at bounding box center [955, 554] width 494 height 124
drag, startPoint x: 825, startPoint y: 599, endPoint x: 811, endPoint y: 609, distance: 17.2
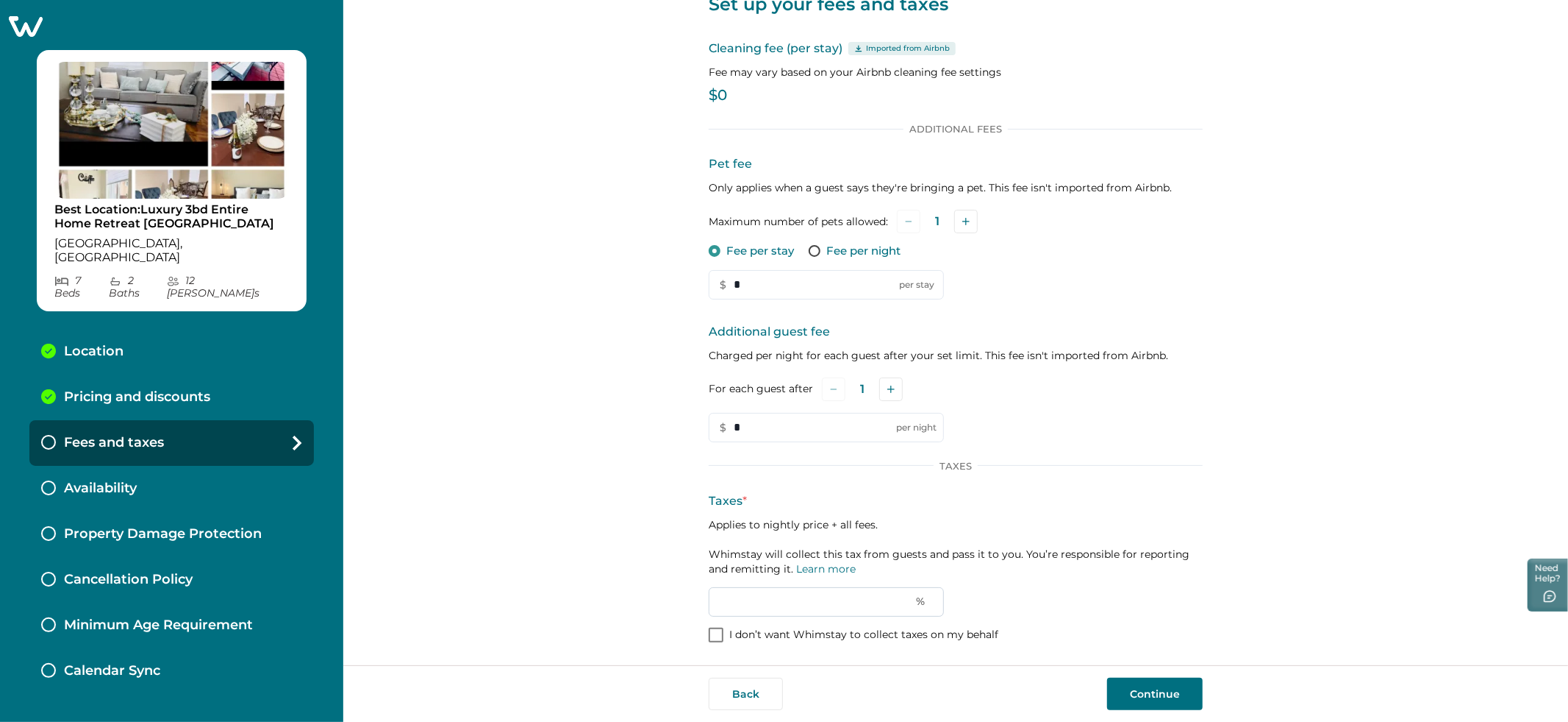
click at [824, 599] on input "text" at bounding box center [826, 602] width 236 height 30
type input "*"
click at [1084, 581] on div "Taxes * Applies to nightly price + all fees. Whimstay will collect this tax fro…" at bounding box center [955, 554] width 494 height 124
click at [735, 595] on input "*" at bounding box center [826, 602] width 236 height 30
click at [1163, 590] on div "Taxes * Applies to nightly price + all fees. Whimstay will collect this tax fro…" at bounding box center [955, 554] width 494 height 124
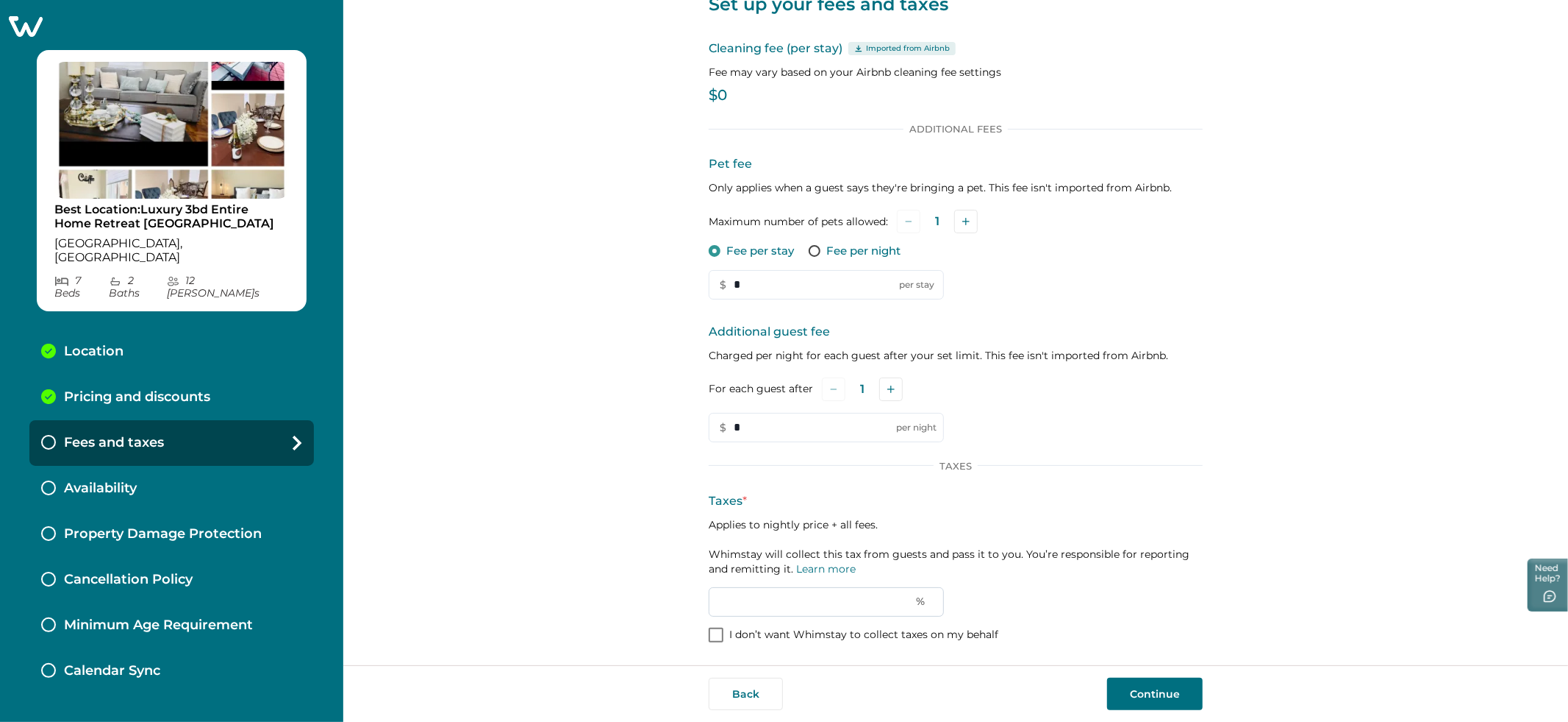
click at [769, 608] on input "text" at bounding box center [826, 602] width 236 height 30
type input "*"
click at [134, 481] on p "Availability" at bounding box center [100, 489] width 73 height 17
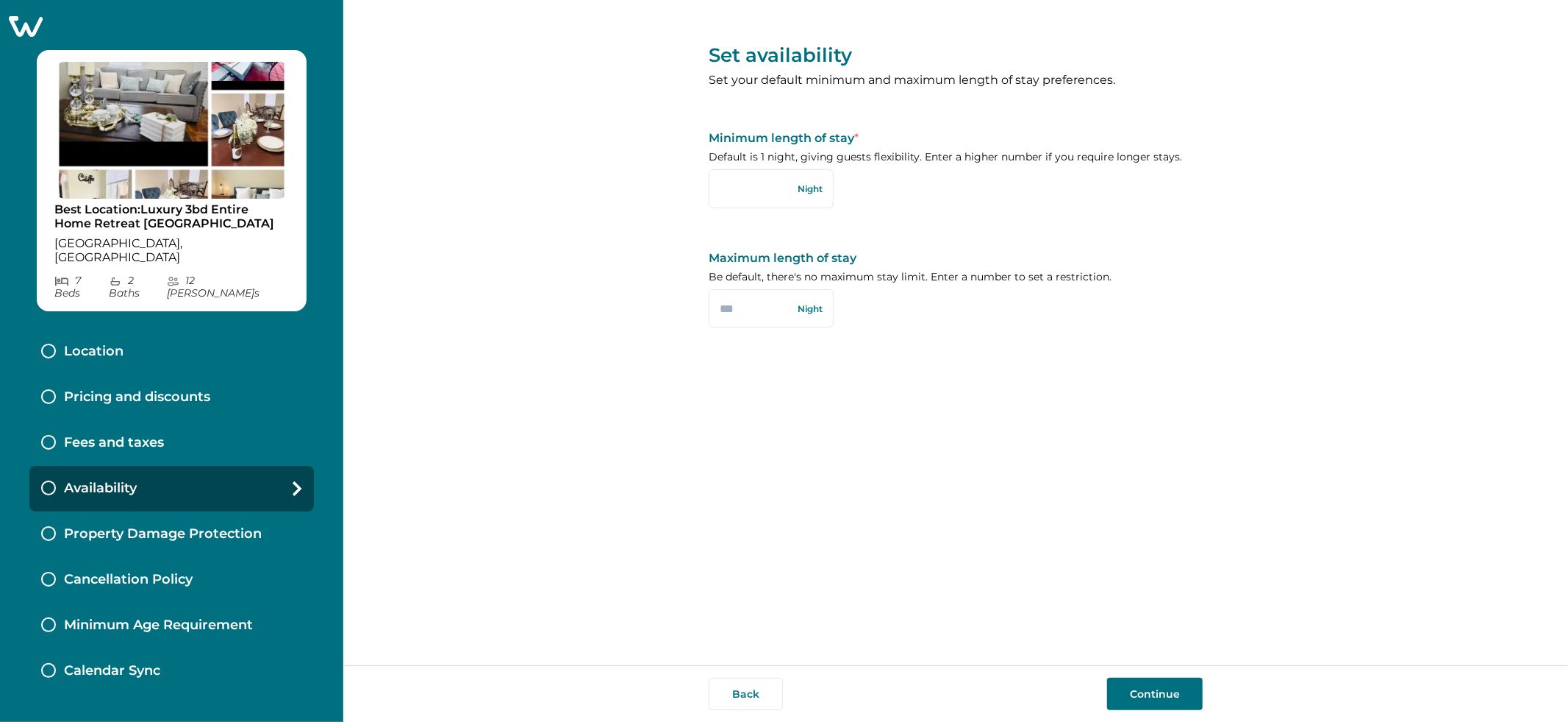
type input "*"
click at [104, 526] on p "Property Damage Protection" at bounding box center [163, 534] width 198 height 17
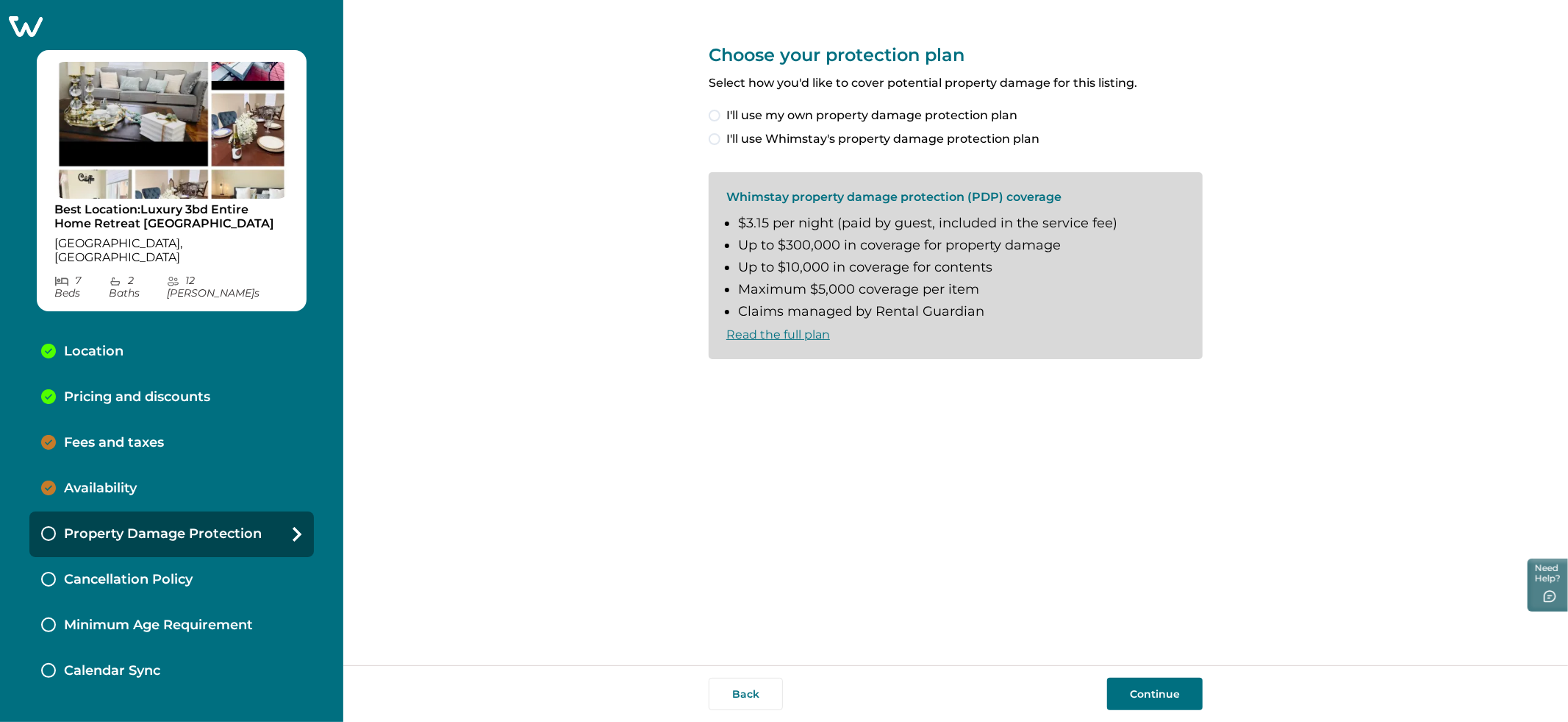
click at [534, 425] on div "Choose your protection plan Select how you'd like to cover potential property d…" at bounding box center [955, 332] width 1224 height 665
drag, startPoint x: 116, startPoint y: 549, endPoint x: 416, endPoint y: 545, distance: 300.0
click at [117, 571] on p "Cancellation Policy" at bounding box center [128, 580] width 128 height 17
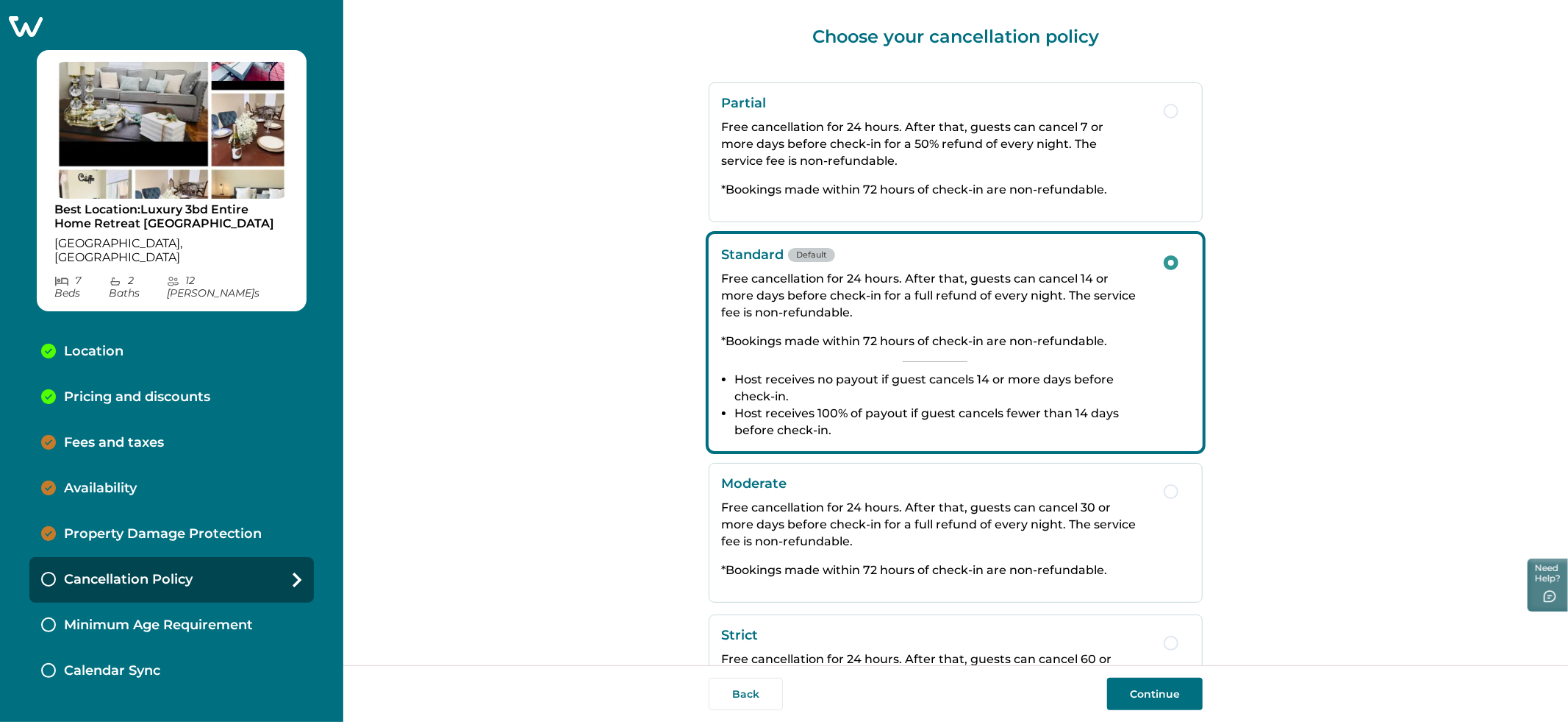
scroll to position [141, 0]
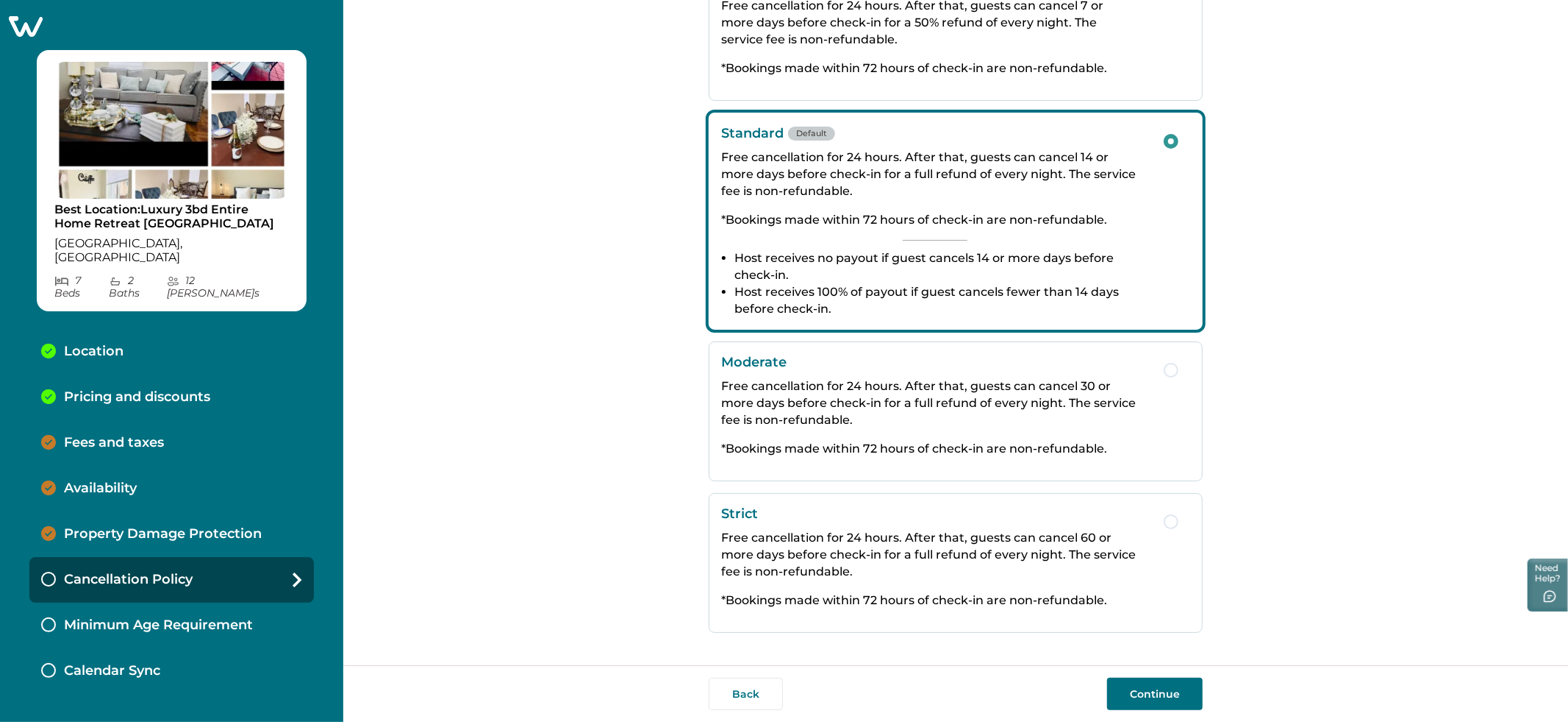
click at [197, 618] on p "Minimum Age Requirement" at bounding box center [158, 626] width 188 height 17
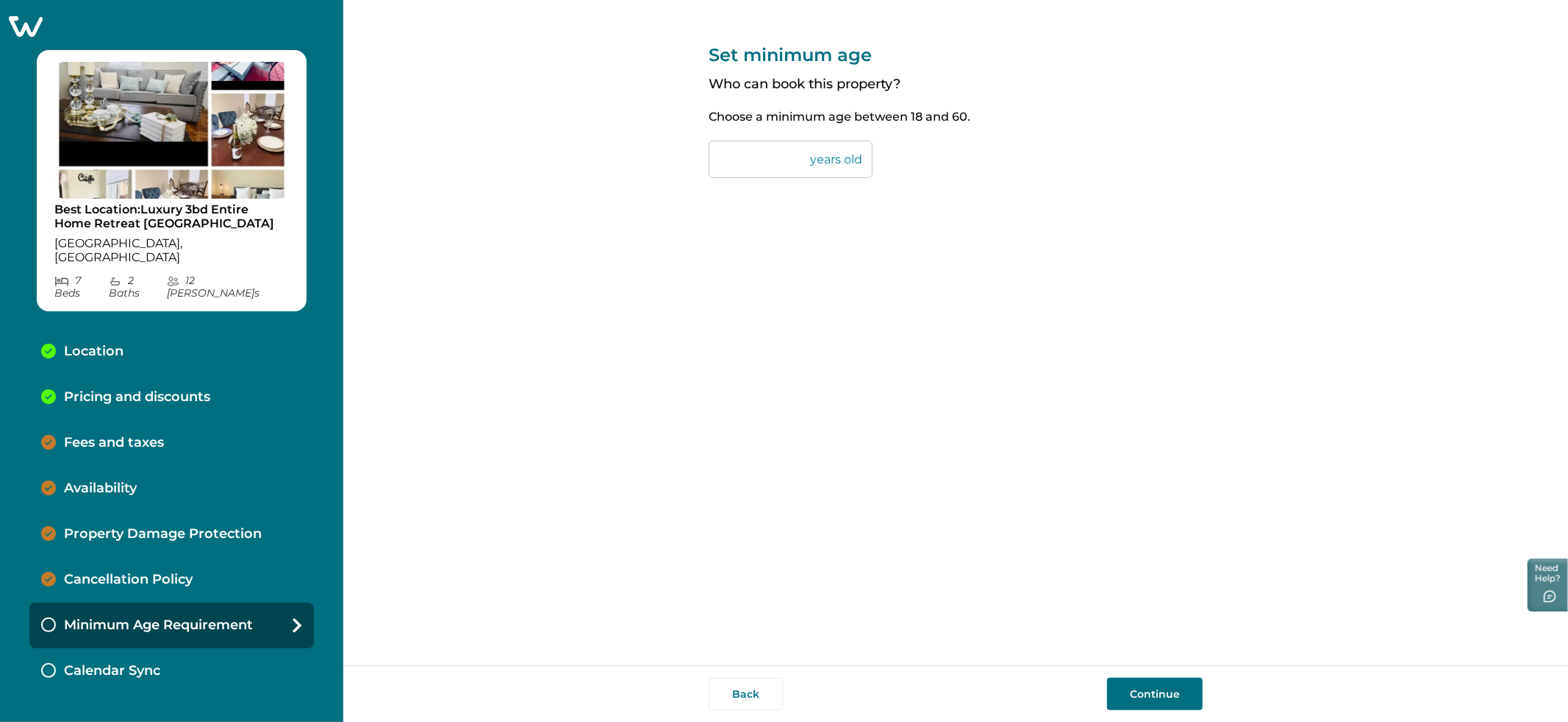
click at [152, 663] on p "Calendar Sync" at bounding box center [112, 671] width 96 height 17
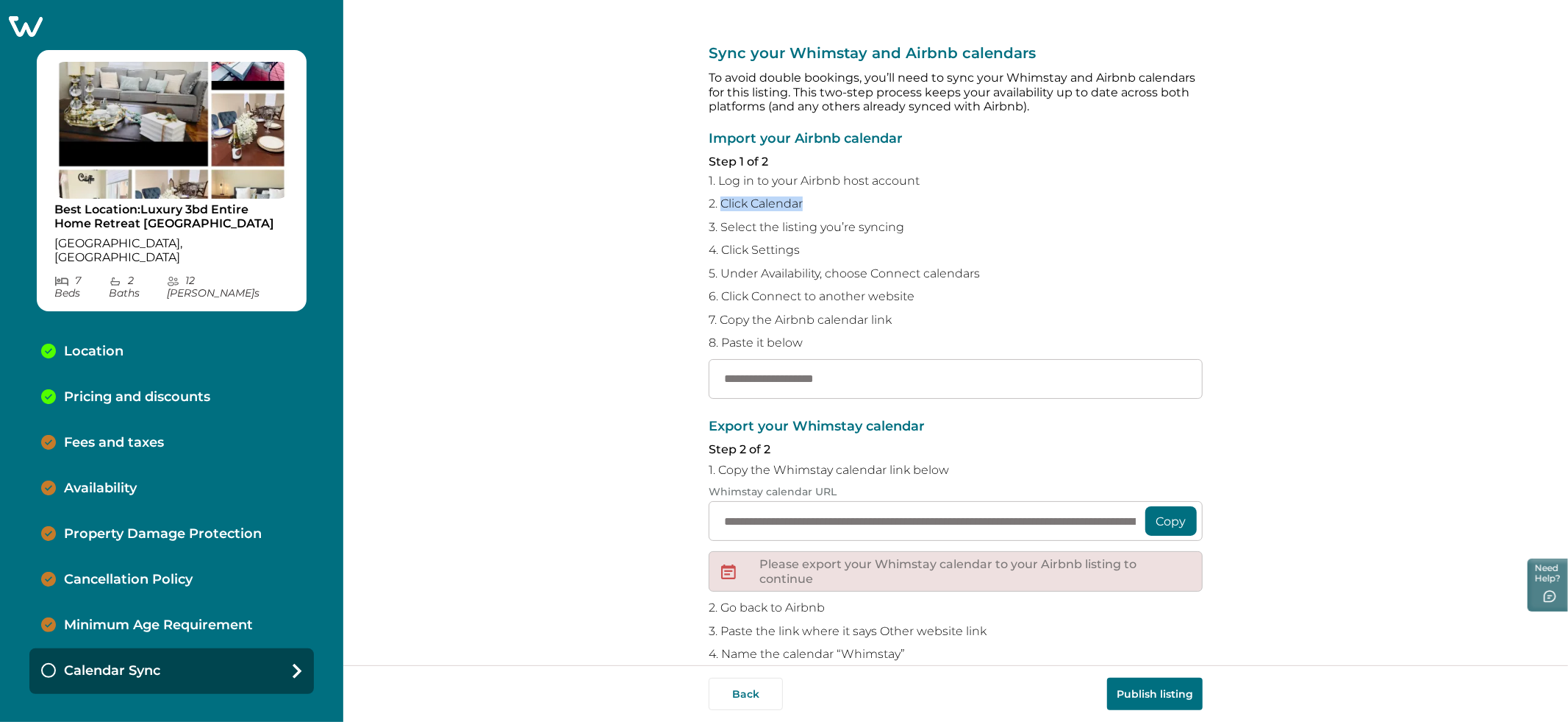
drag, startPoint x: 720, startPoint y: 206, endPoint x: 822, endPoint y: 206, distance: 102.0
click at [822, 206] on p "2. Click Calendar" at bounding box center [955, 203] width 494 height 15
click at [1057, 240] on div "Import your Airbnb calendar Step 1 of 2 1. Log in to your Airbnb host account 2…" at bounding box center [955, 264] width 494 height 267
click at [743, 178] on p "1. Log in to your Airbnb host account" at bounding box center [955, 181] width 494 height 15
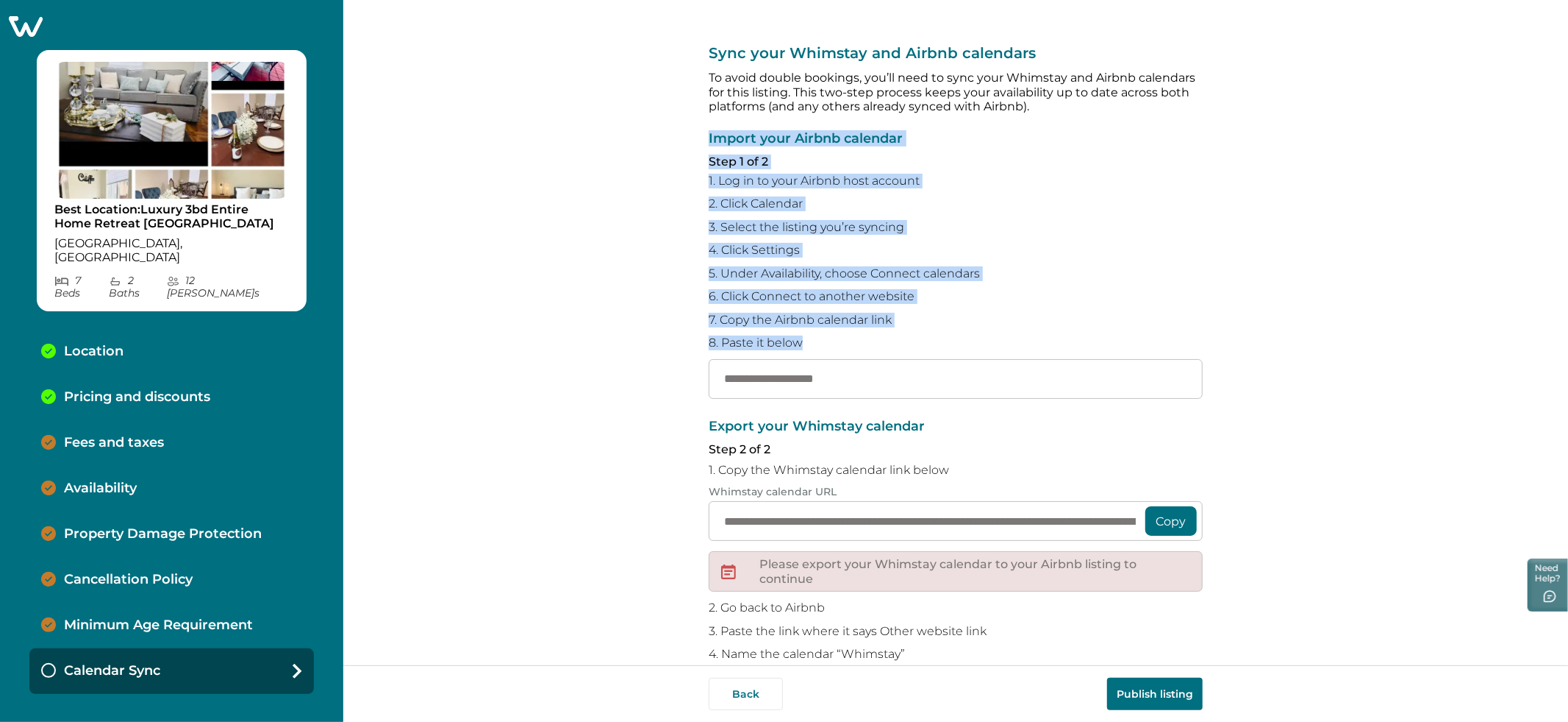
drag, startPoint x: 699, startPoint y: 134, endPoint x: 859, endPoint y: 325, distance: 249.2
click at [885, 338] on div "**********" at bounding box center [955, 332] width 1224 height 665
copy div "Import your Airbnb calendar Step 1 of 2 1. Log in to your Airbnb host account 2…"
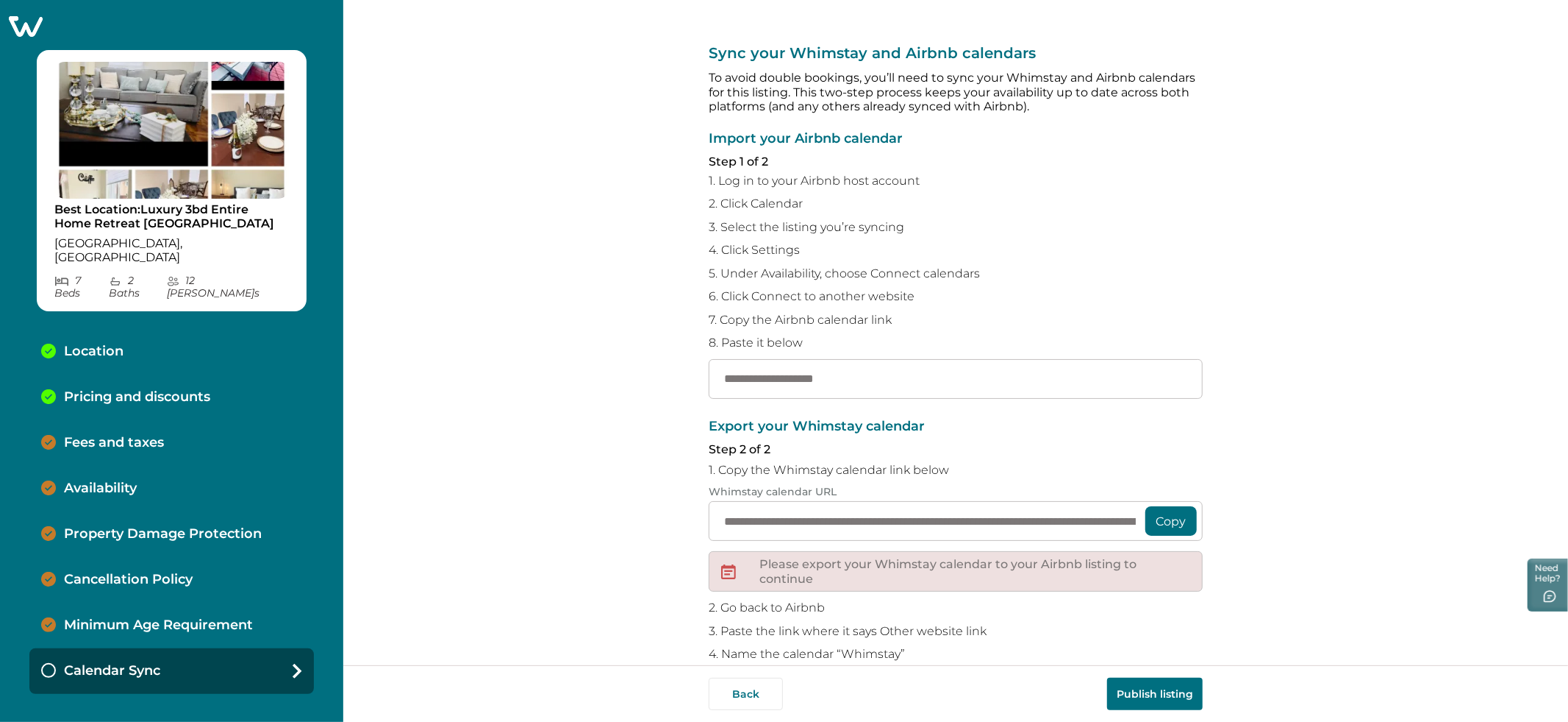
click at [145, 434] on p "Fees and taxes" at bounding box center [114, 443] width 100 height 17
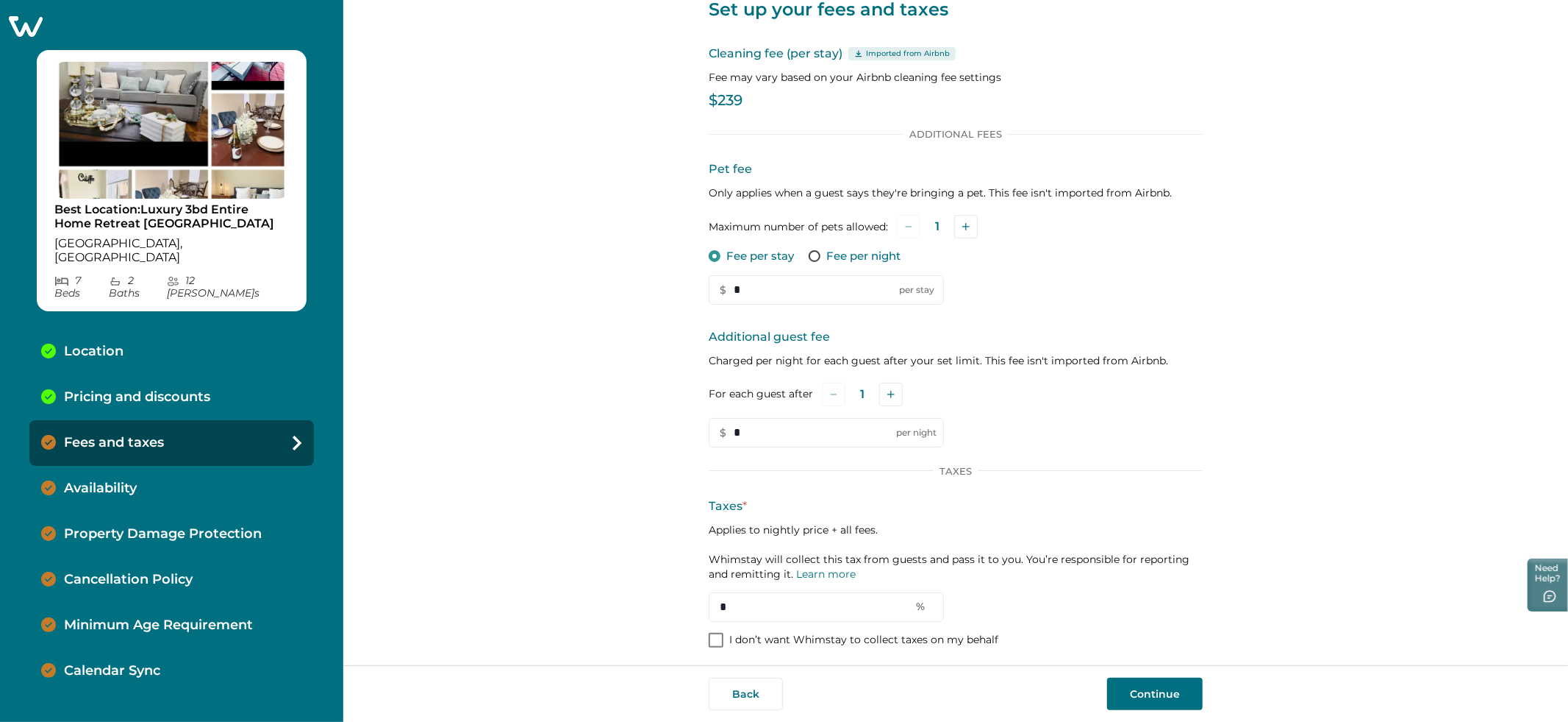
scroll to position [52, 0]
click at [116, 389] on p "Pricing and discounts" at bounding box center [137, 398] width 146 height 17
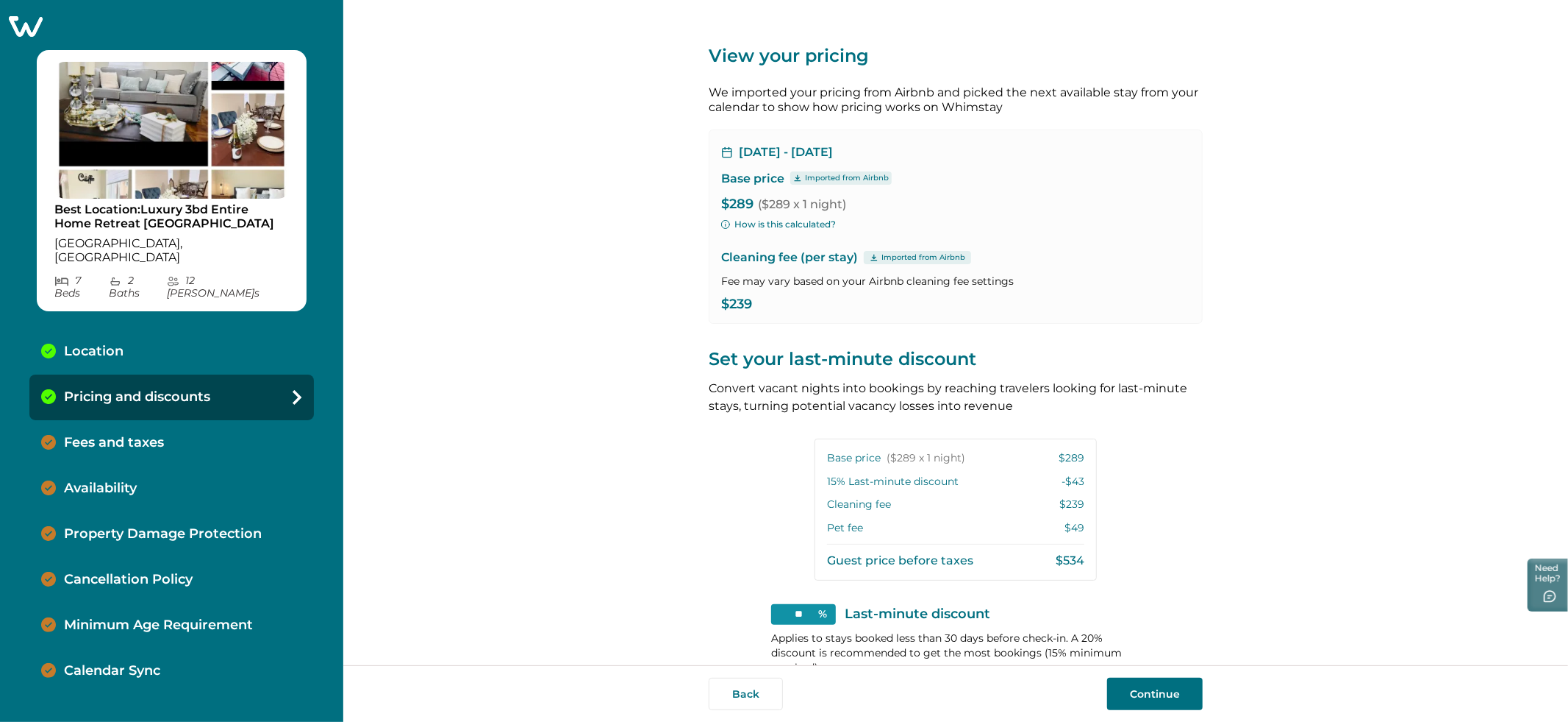
drag, startPoint x: 109, startPoint y: 409, endPoint x: 243, endPoint y: 433, distance: 136.1
click at [109, 434] on p "Fees and taxes" at bounding box center [114, 443] width 100 height 17
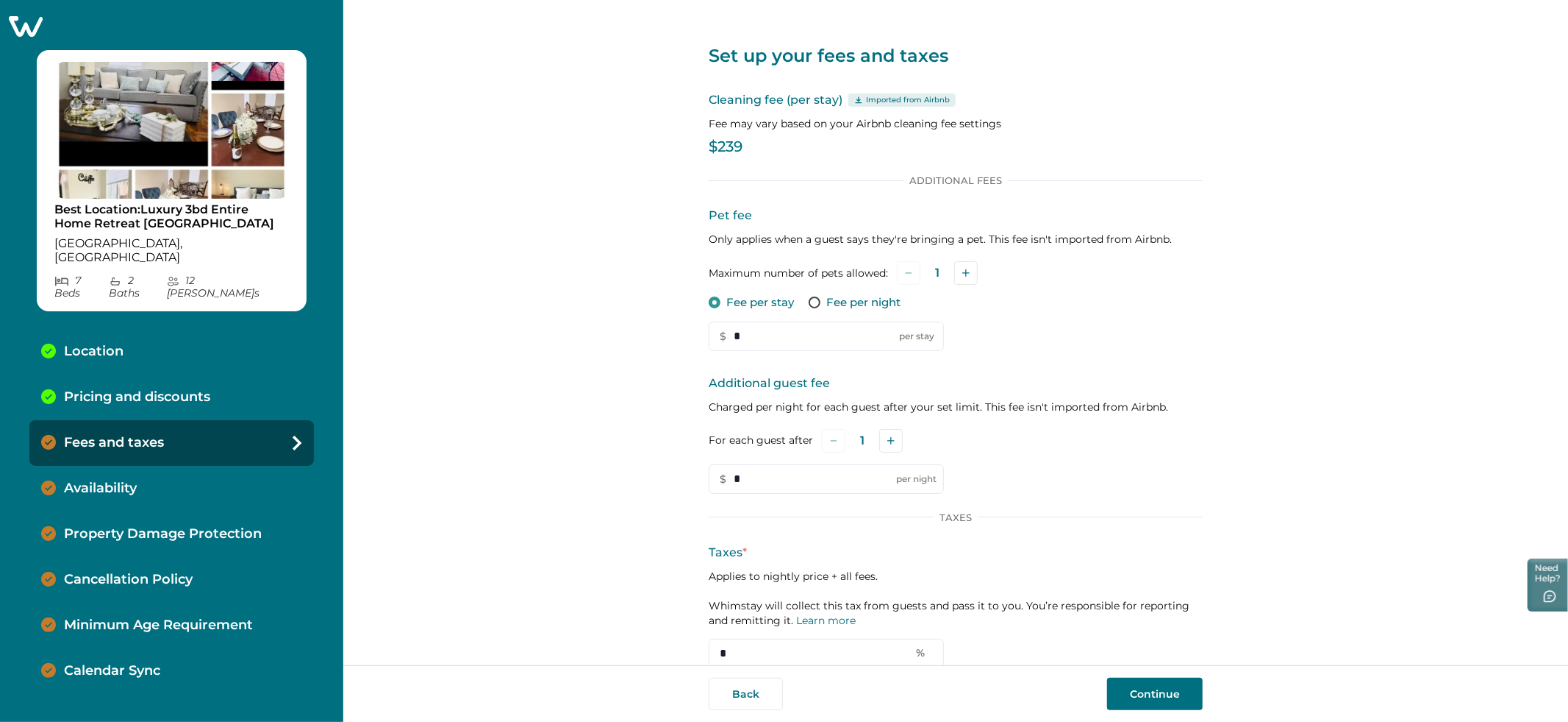
click at [150, 466] on div "Availability" at bounding box center [172, 488] width 285 height 45
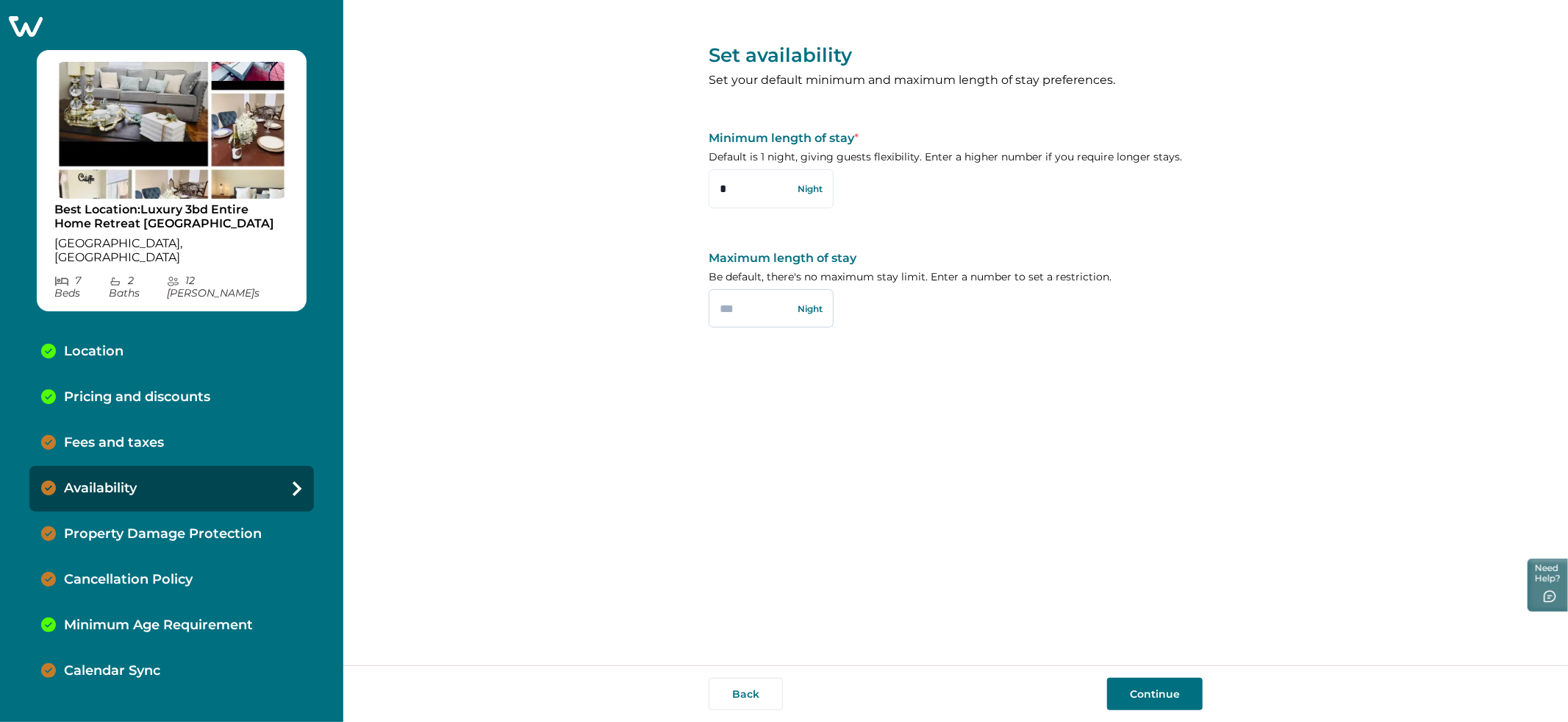
click at [735, 312] on input "text" at bounding box center [771, 308] width 125 height 38
click at [641, 363] on div "Set availability Set your default minimum and maximum length of stay preference…" at bounding box center [955, 332] width 1224 height 665
click at [156, 618] on p "Minimum Age Requirement" at bounding box center [158, 626] width 188 height 17
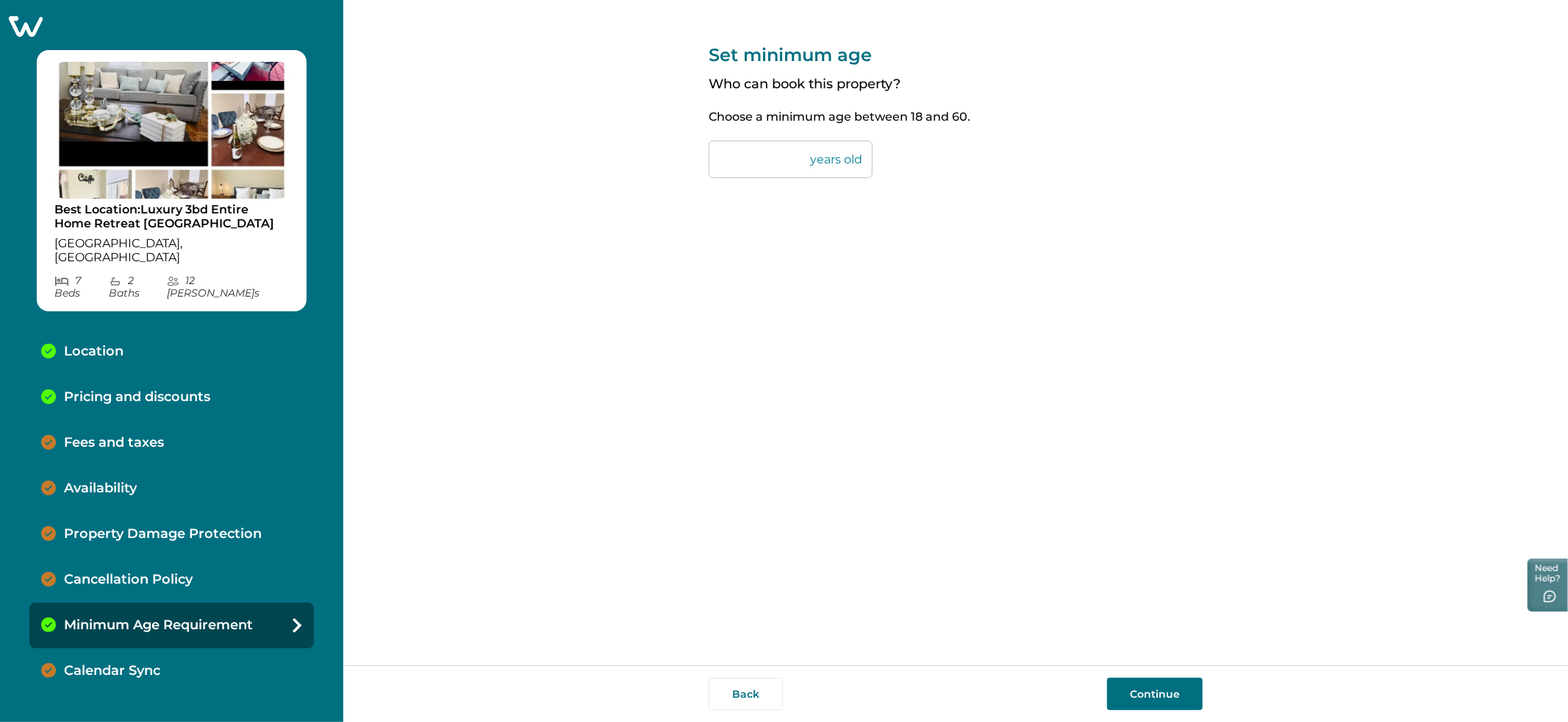
drag, startPoint x: 118, startPoint y: 555, endPoint x: 194, endPoint y: 559, distance: 76.1
click at [120, 571] on p "Cancellation Policy" at bounding box center [128, 580] width 128 height 17
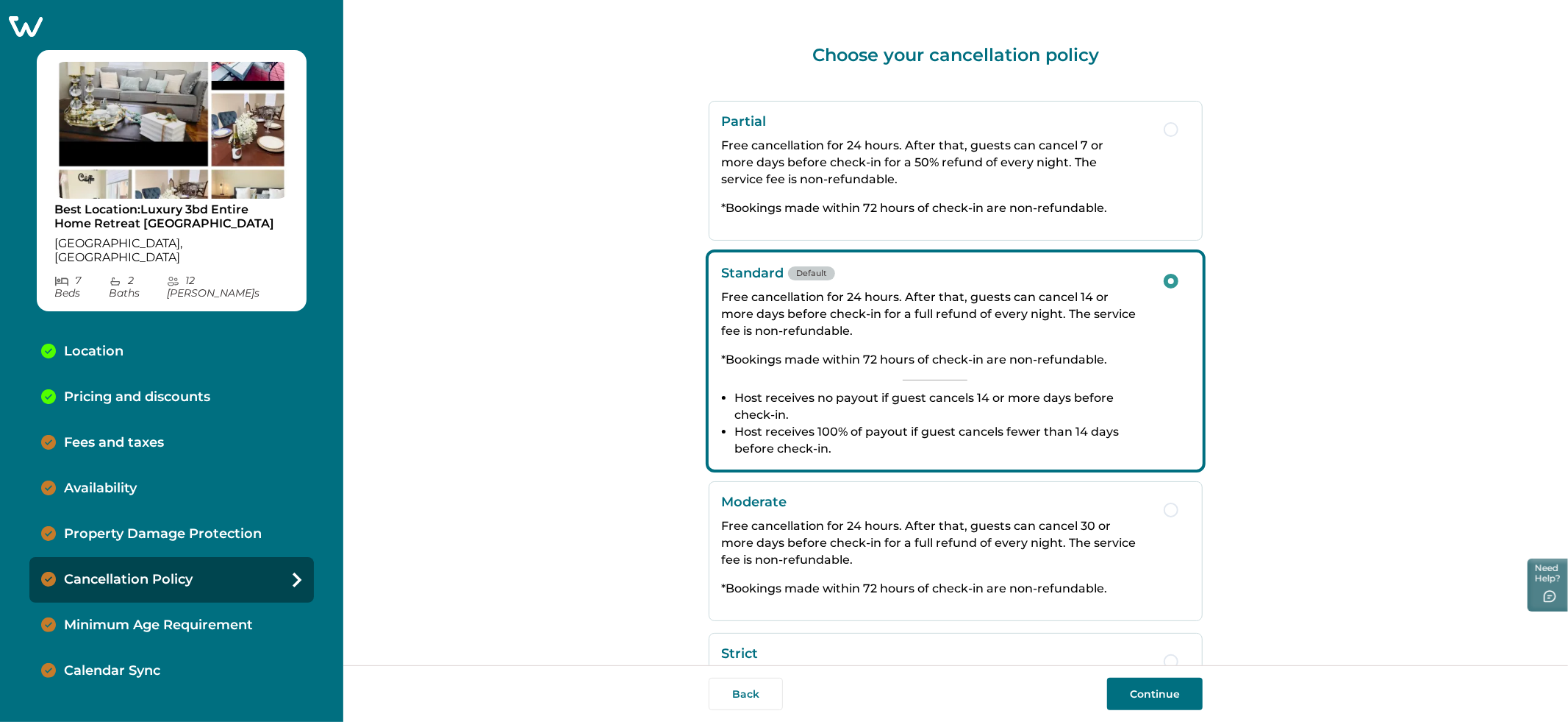
drag, startPoint x: 179, startPoint y: 591, endPoint x: 193, endPoint y: 583, distance: 16.1
click at [179, 618] on p "Minimum Age Requirement" at bounding box center [158, 626] width 188 height 17
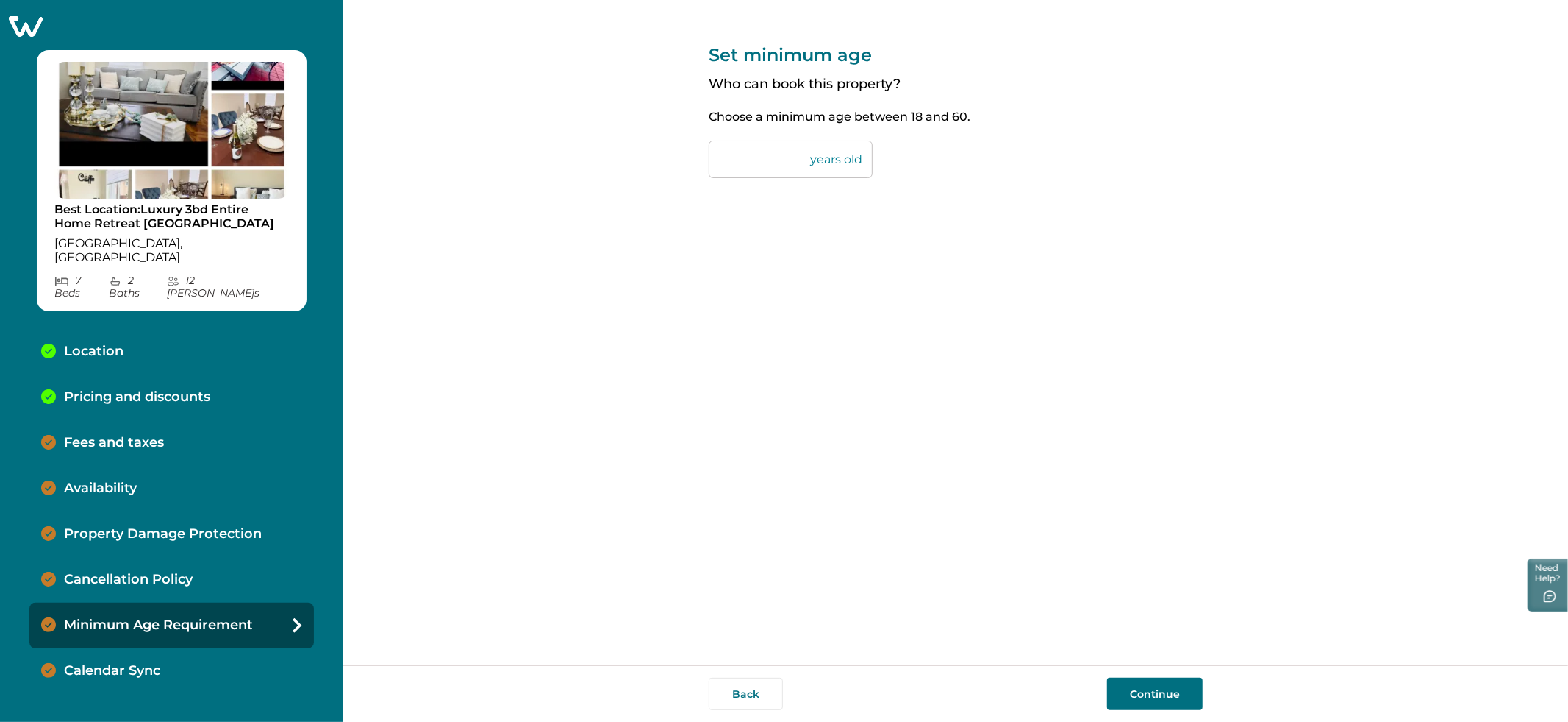
click at [121, 557] on div "Cancellation Policy" at bounding box center [172, 579] width 285 height 45
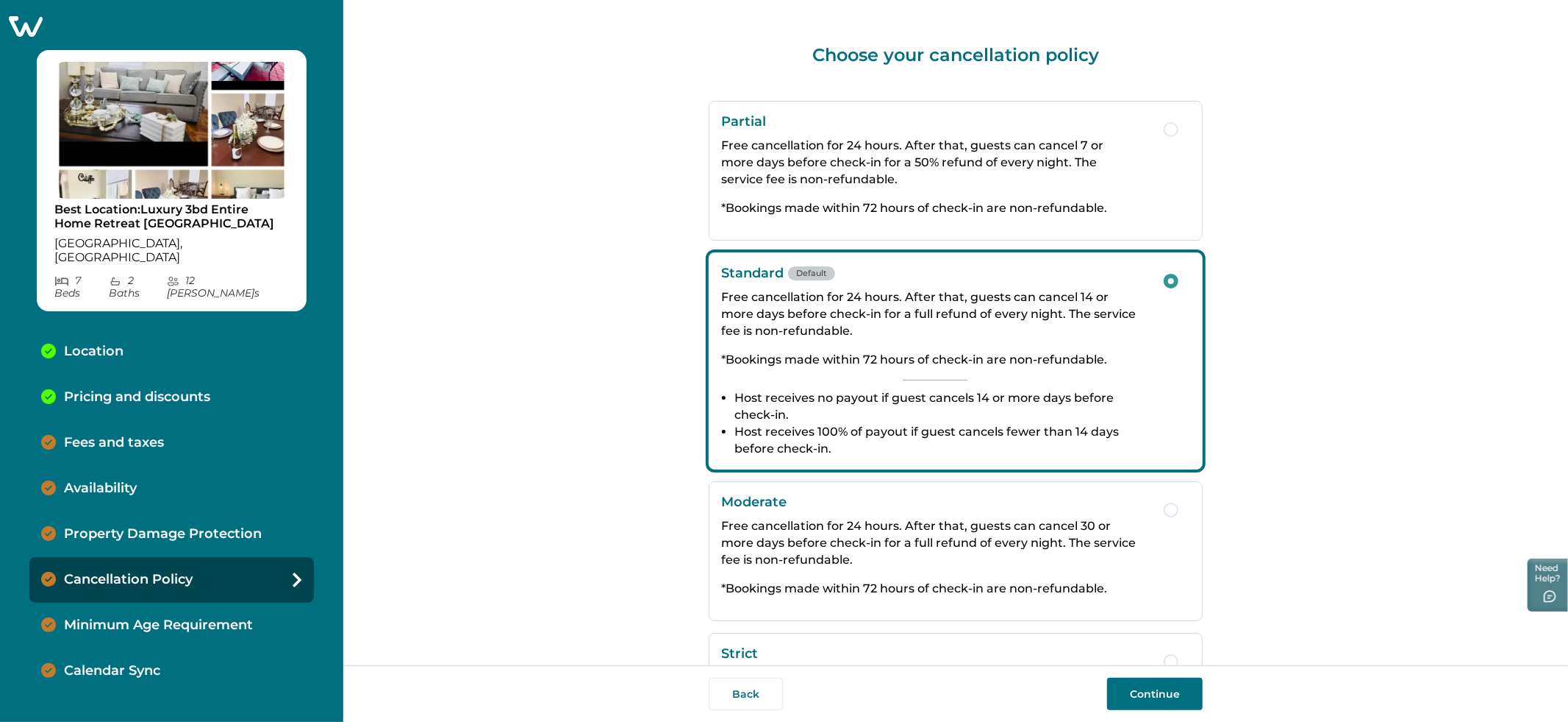
click at [104, 420] on div "Fees and taxes" at bounding box center [172, 442] width 285 height 45
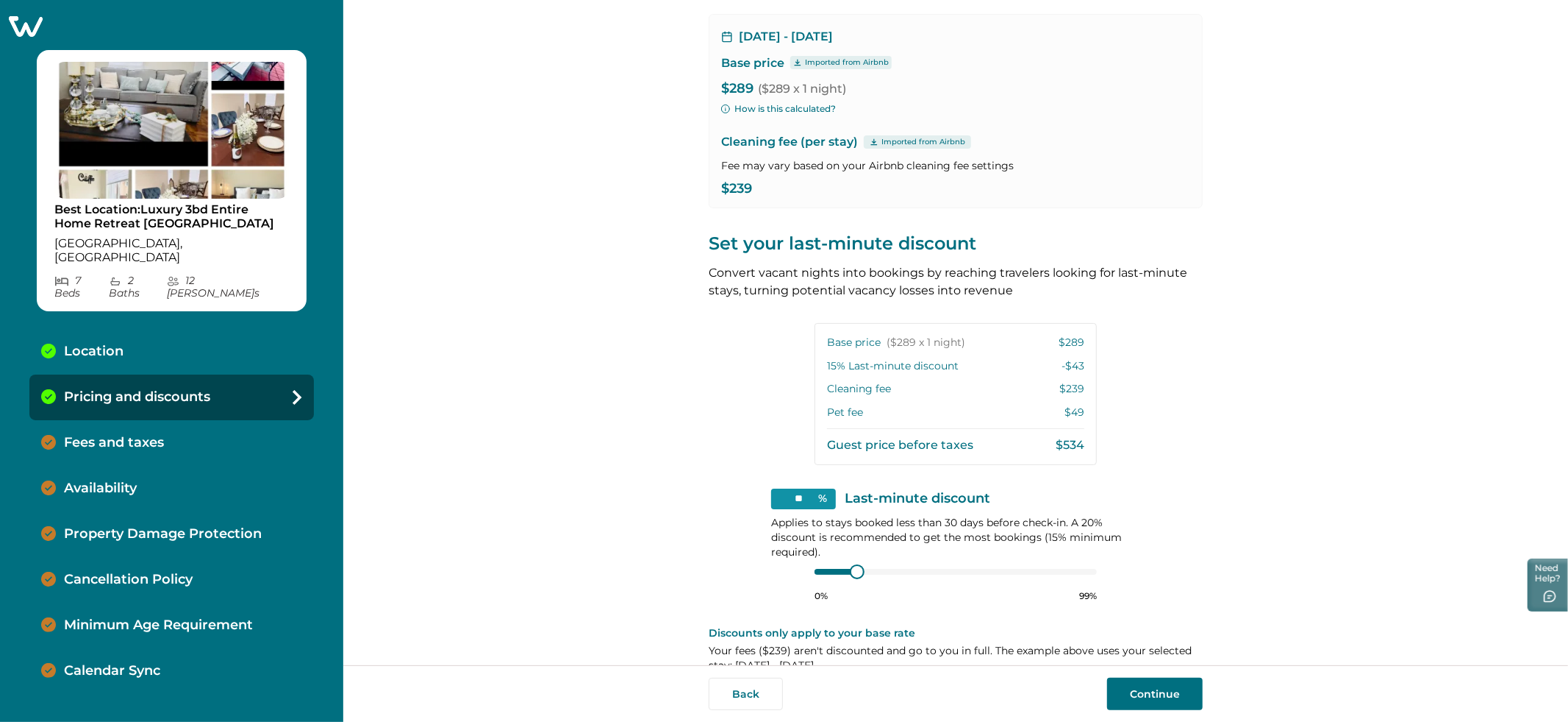
scroll to position [143, 0]
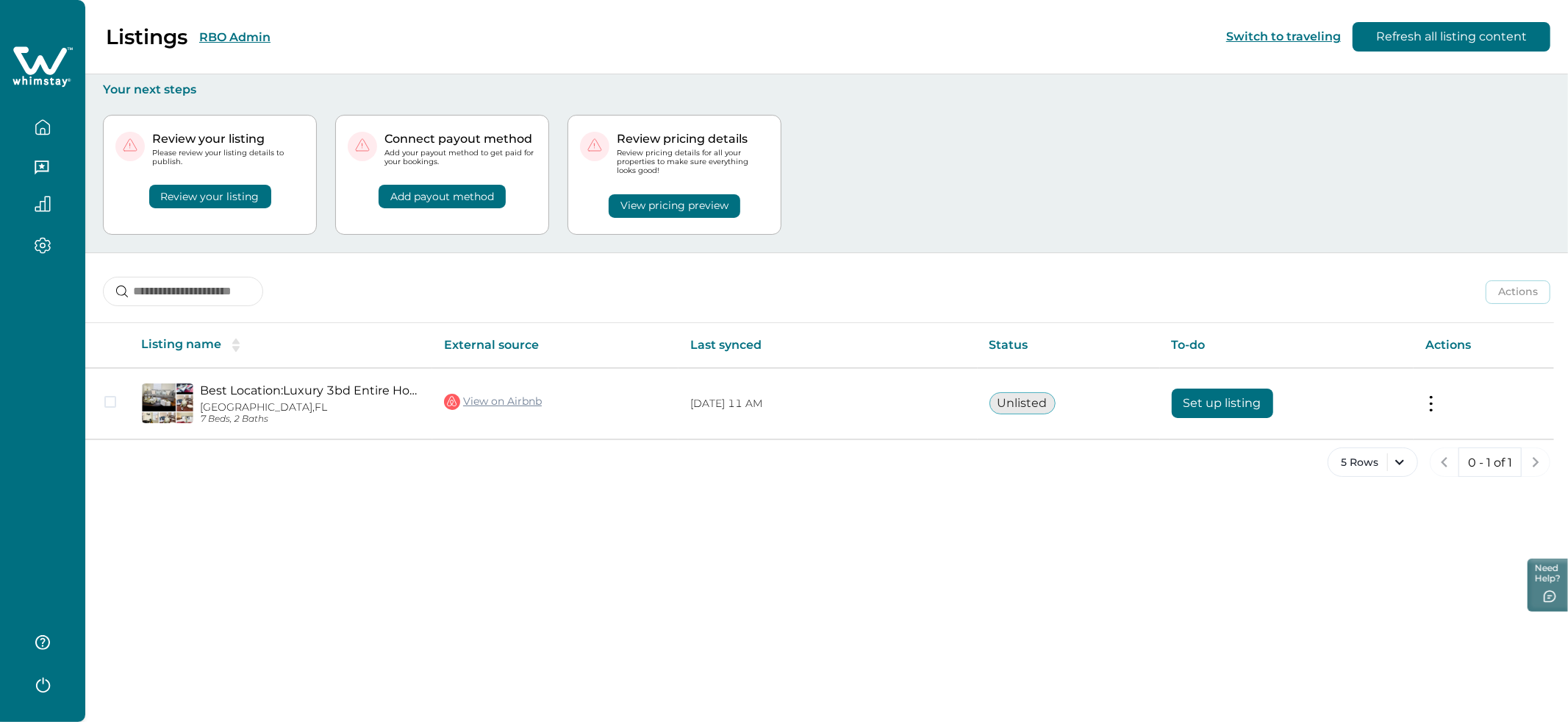
click at [182, 194] on button "Review your listing" at bounding box center [211, 196] width 122 height 23
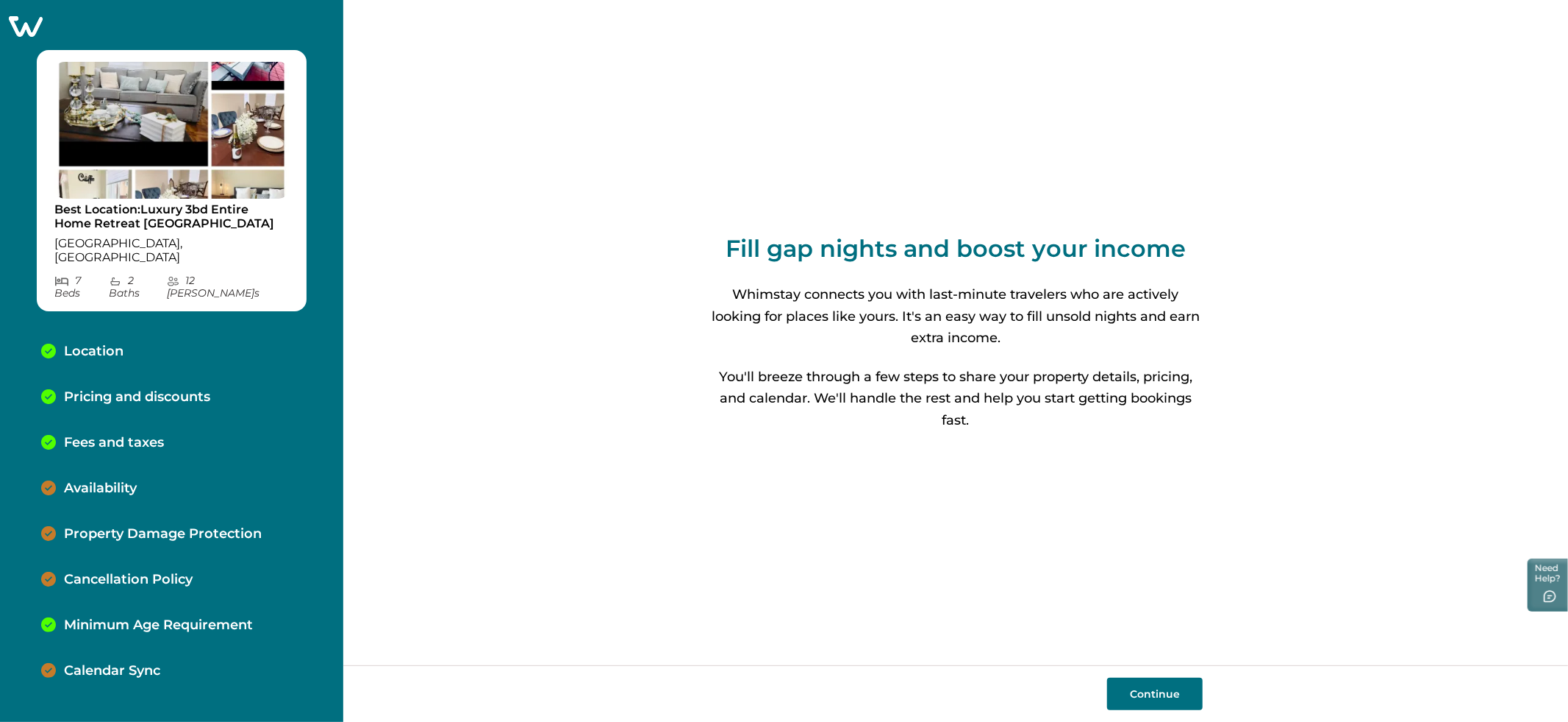
click at [96, 344] on p "Location" at bounding box center [93, 352] width 59 height 17
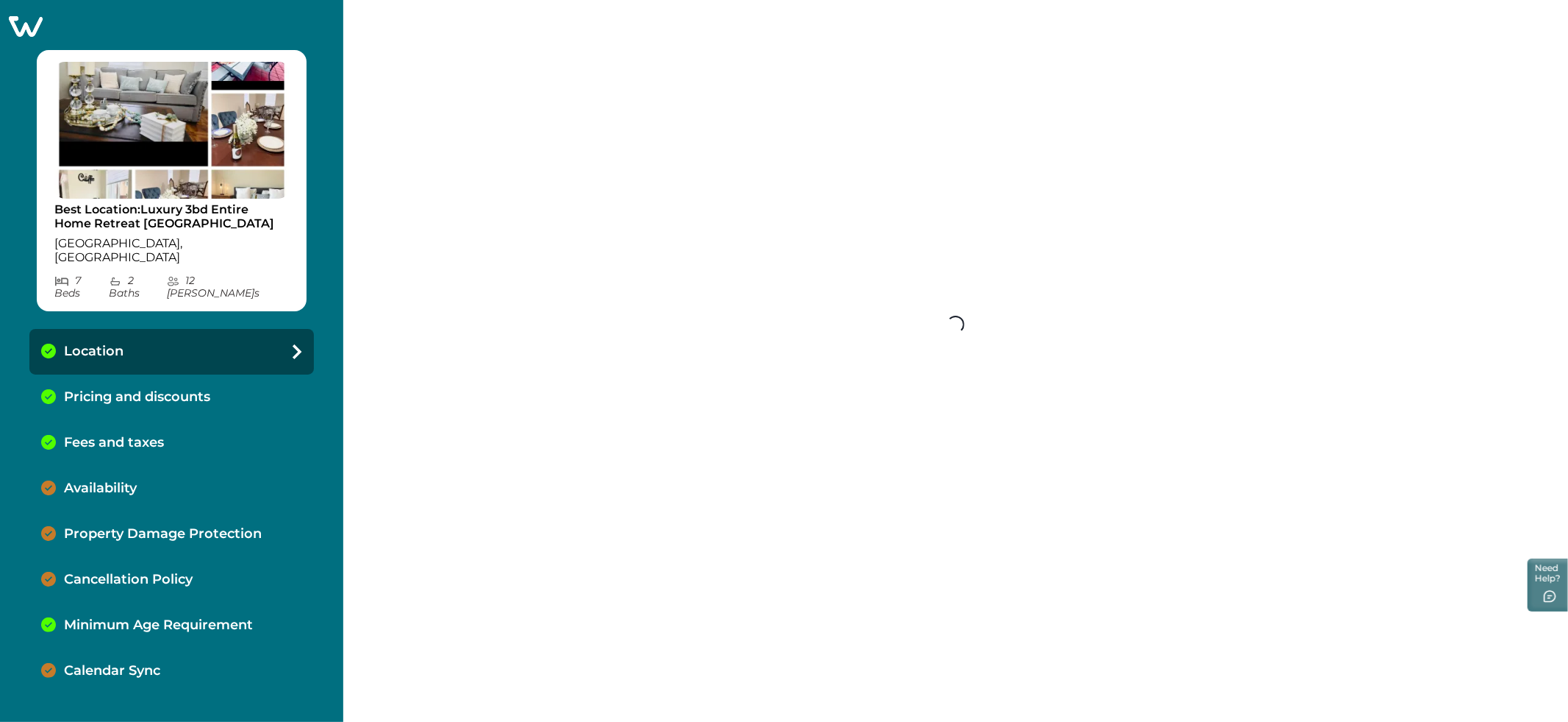
select select "**"
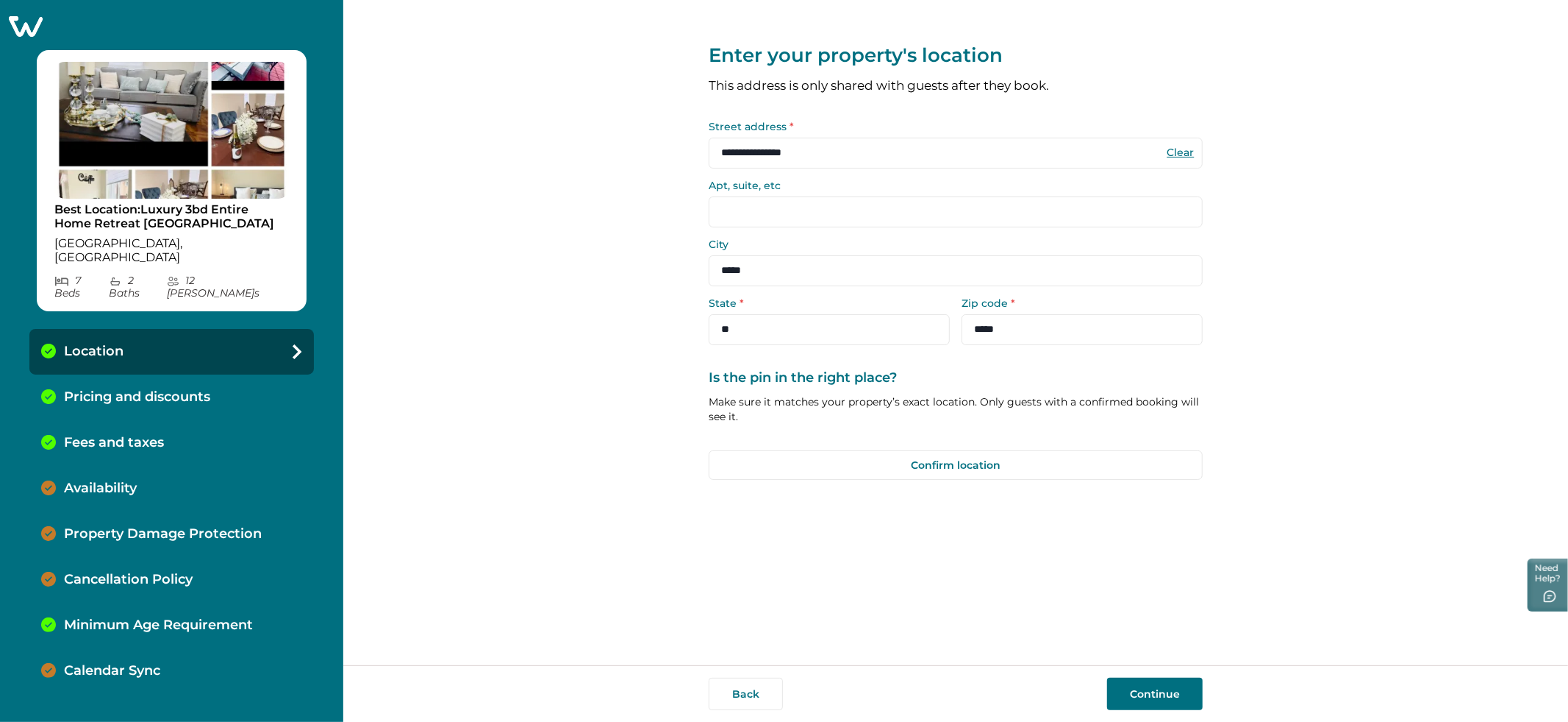
click at [180, 466] on div "Availability" at bounding box center [172, 488] width 285 height 45
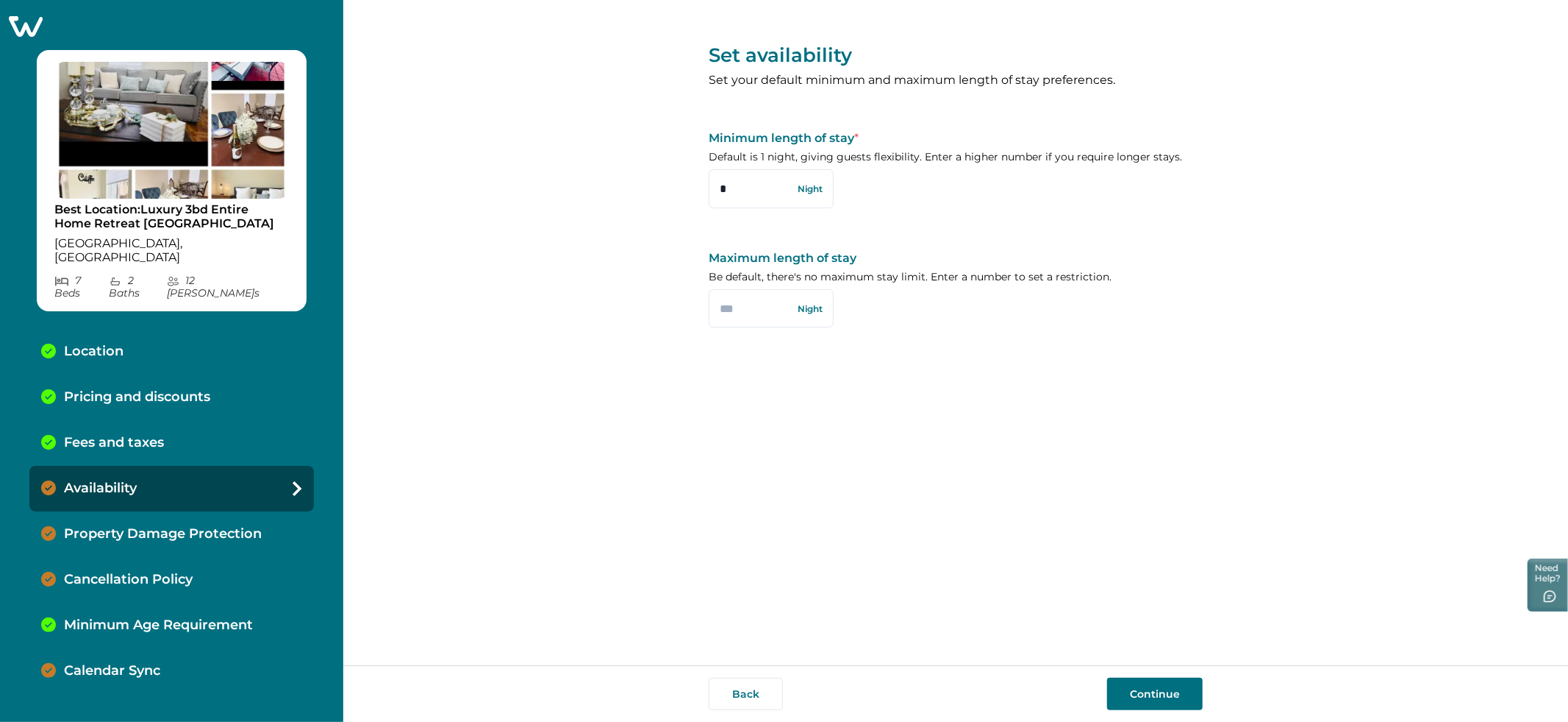
click at [528, 470] on div "Set availability Set your default minimum and maximum length of stay preference…" at bounding box center [955, 332] width 1224 height 665
drag, startPoint x: 148, startPoint y: 642, endPoint x: 288, endPoint y: 593, distance: 148.3
click at [148, 663] on p "Calendar Sync" at bounding box center [112, 671] width 96 height 17
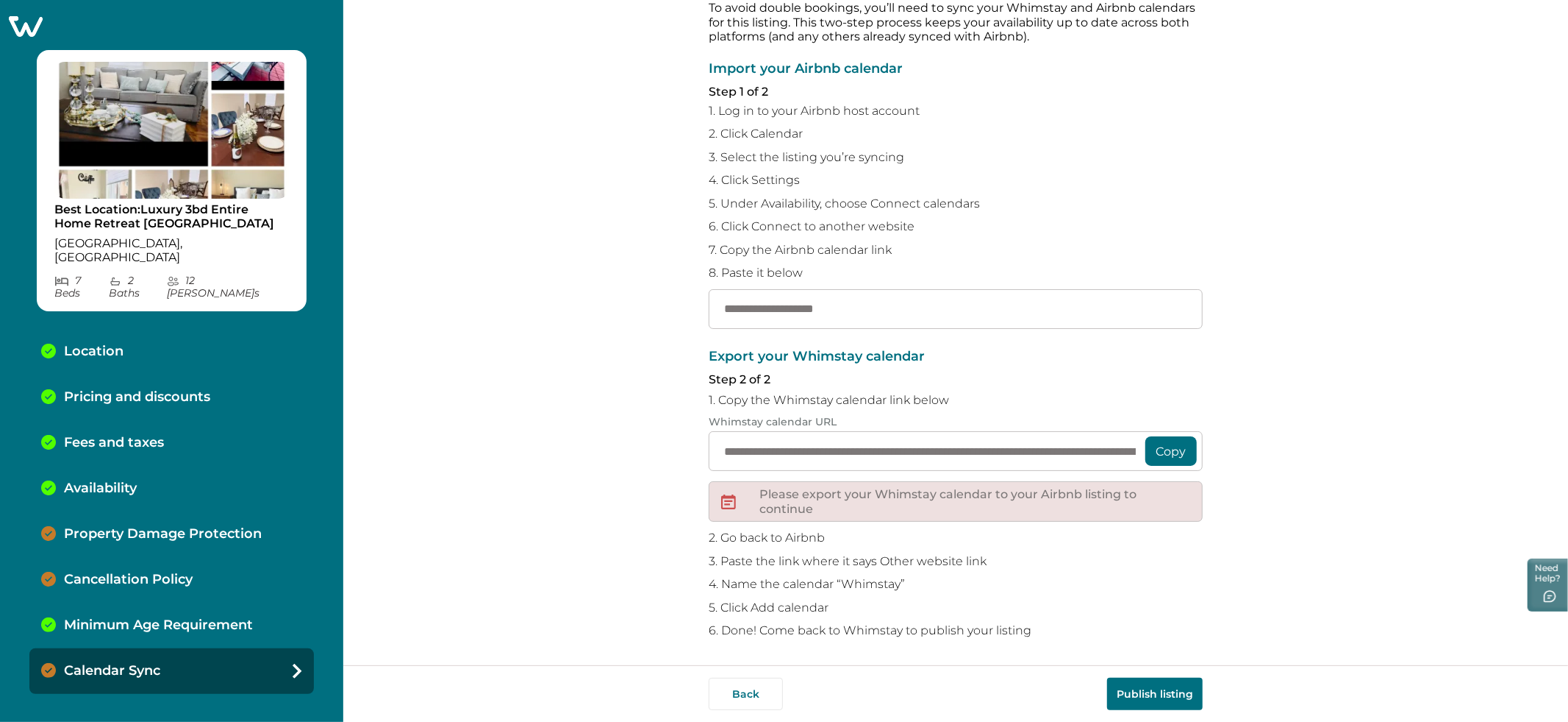
scroll to position [71, 0]
drag, startPoint x: 197, startPoint y: 506, endPoint x: 278, endPoint y: 493, distance: 82.0
click at [197, 526] on p "Property Damage Protection" at bounding box center [163, 534] width 198 height 17
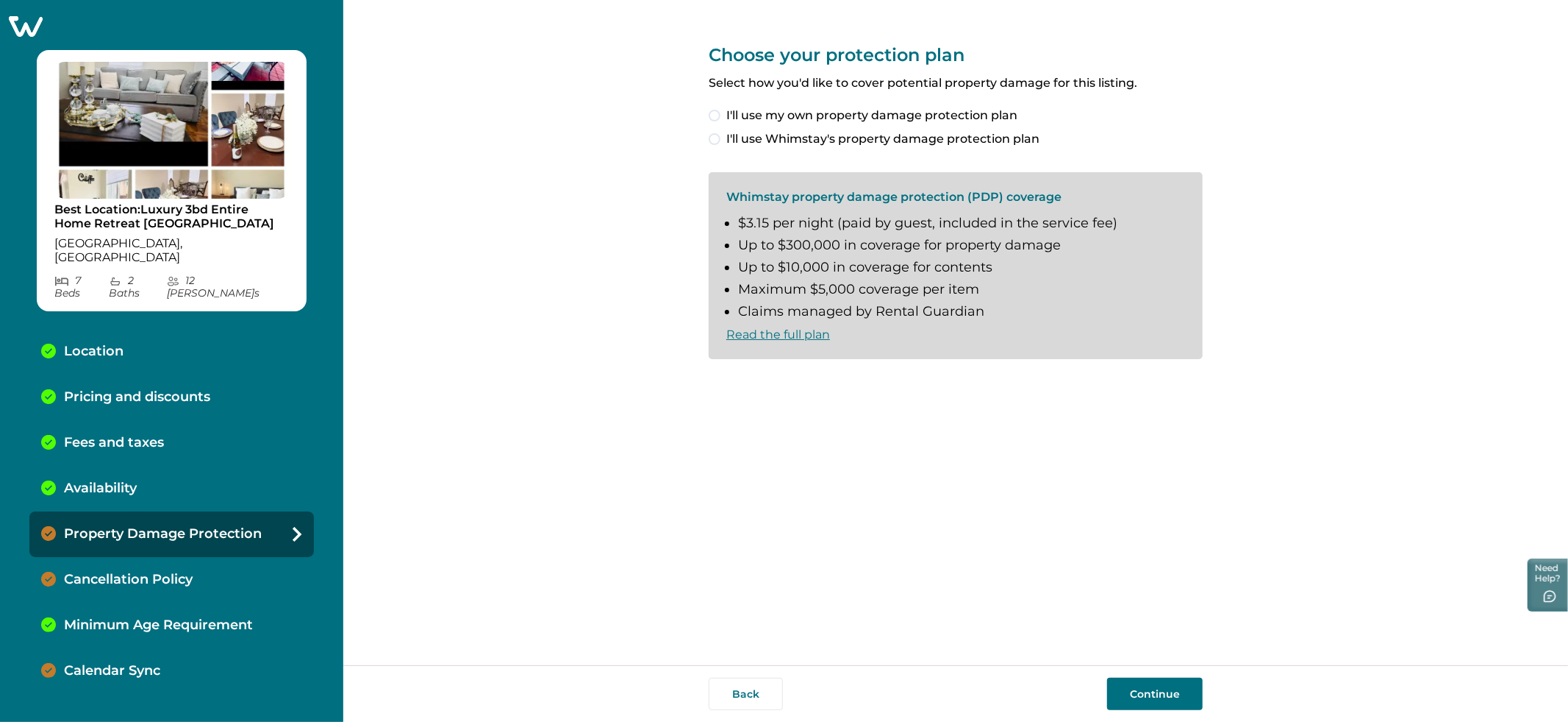
drag, startPoint x: 171, startPoint y: 555, endPoint x: 183, endPoint y: 553, distance: 12.2
click at [171, 571] on p "Cancellation Policy" at bounding box center [128, 580] width 128 height 17
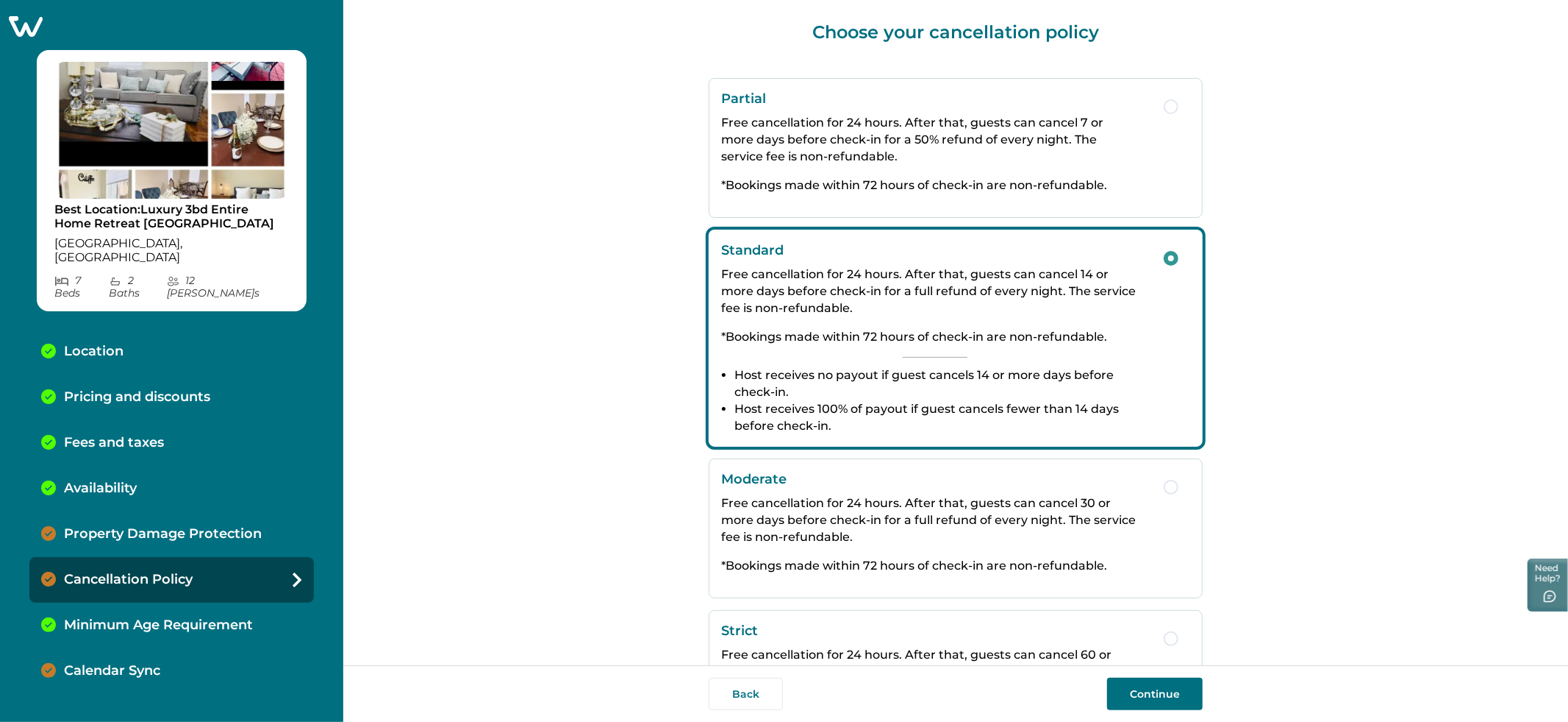
scroll to position [23, 0]
drag, startPoint x: 129, startPoint y: 642, endPoint x: 231, endPoint y: 580, distance: 119.4
click at [129, 663] on p "Calendar Sync" at bounding box center [112, 671] width 96 height 17
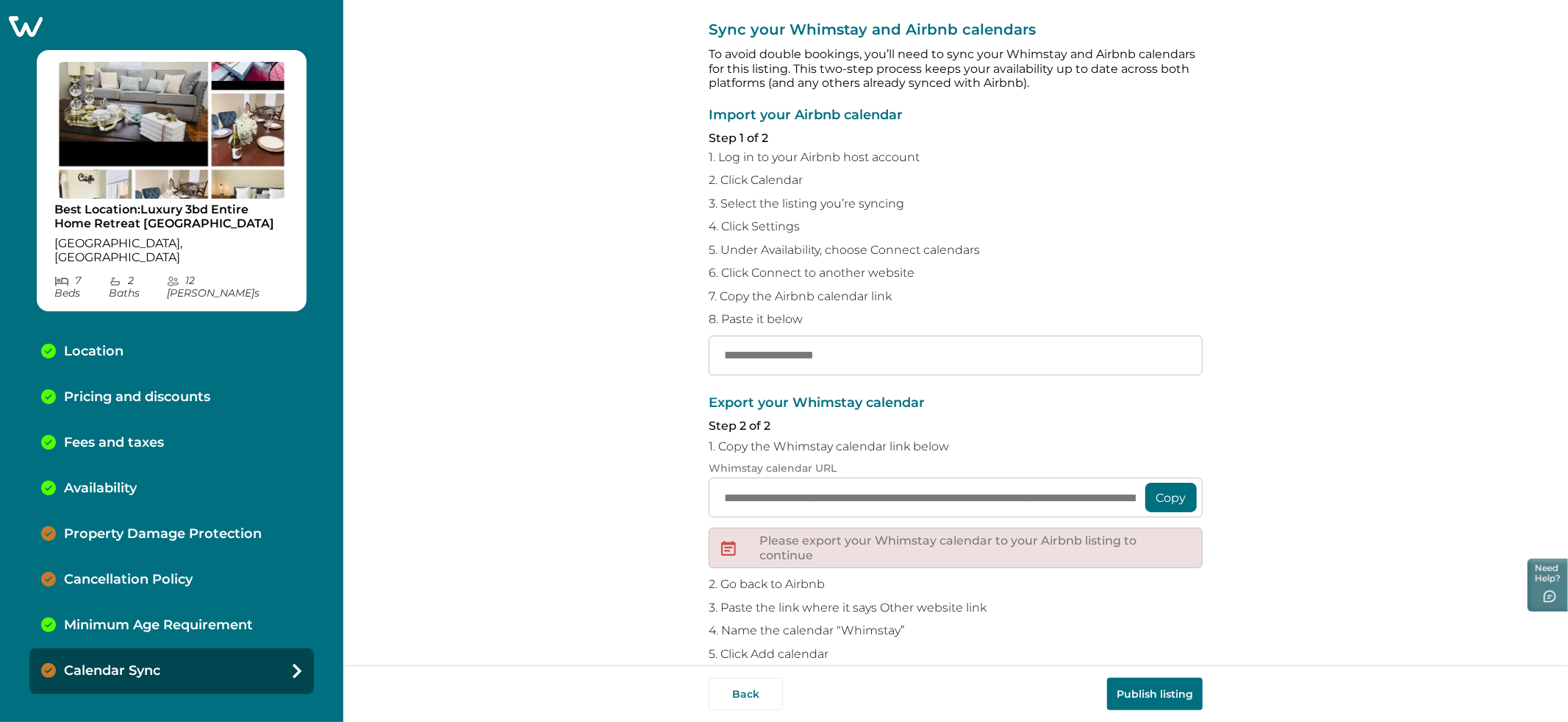
drag, startPoint x: 164, startPoint y: 600, endPoint x: 245, endPoint y: 576, distance: 84.5
click at [164, 618] on p "Minimum Age Requirement" at bounding box center [158, 626] width 188 height 17
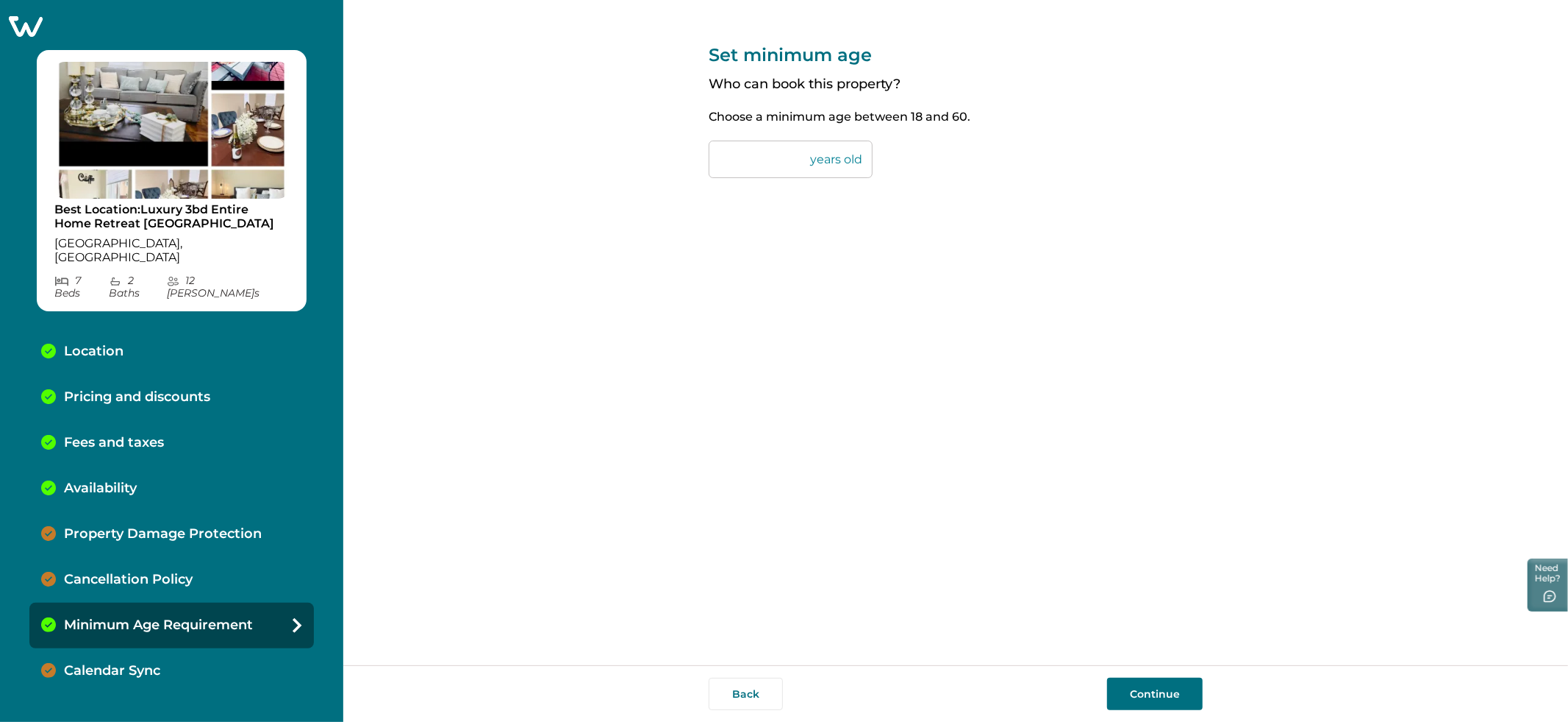
drag, startPoint x: 103, startPoint y: 641, endPoint x: 161, endPoint y: 588, distance: 78.6
click at [103, 663] on p "Calendar Sync" at bounding box center [112, 671] width 96 height 17
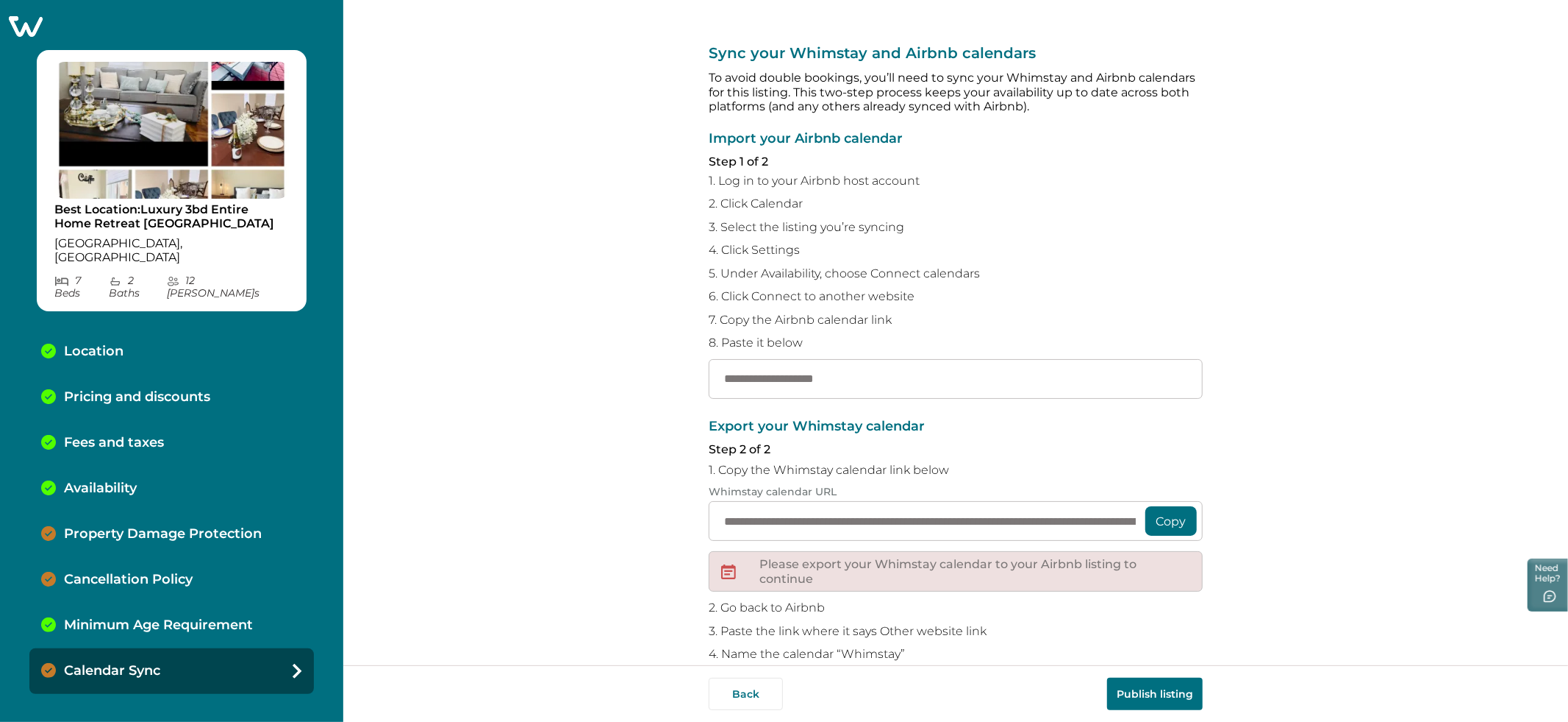
click at [484, 437] on div "**********" at bounding box center [955, 332] width 1224 height 665
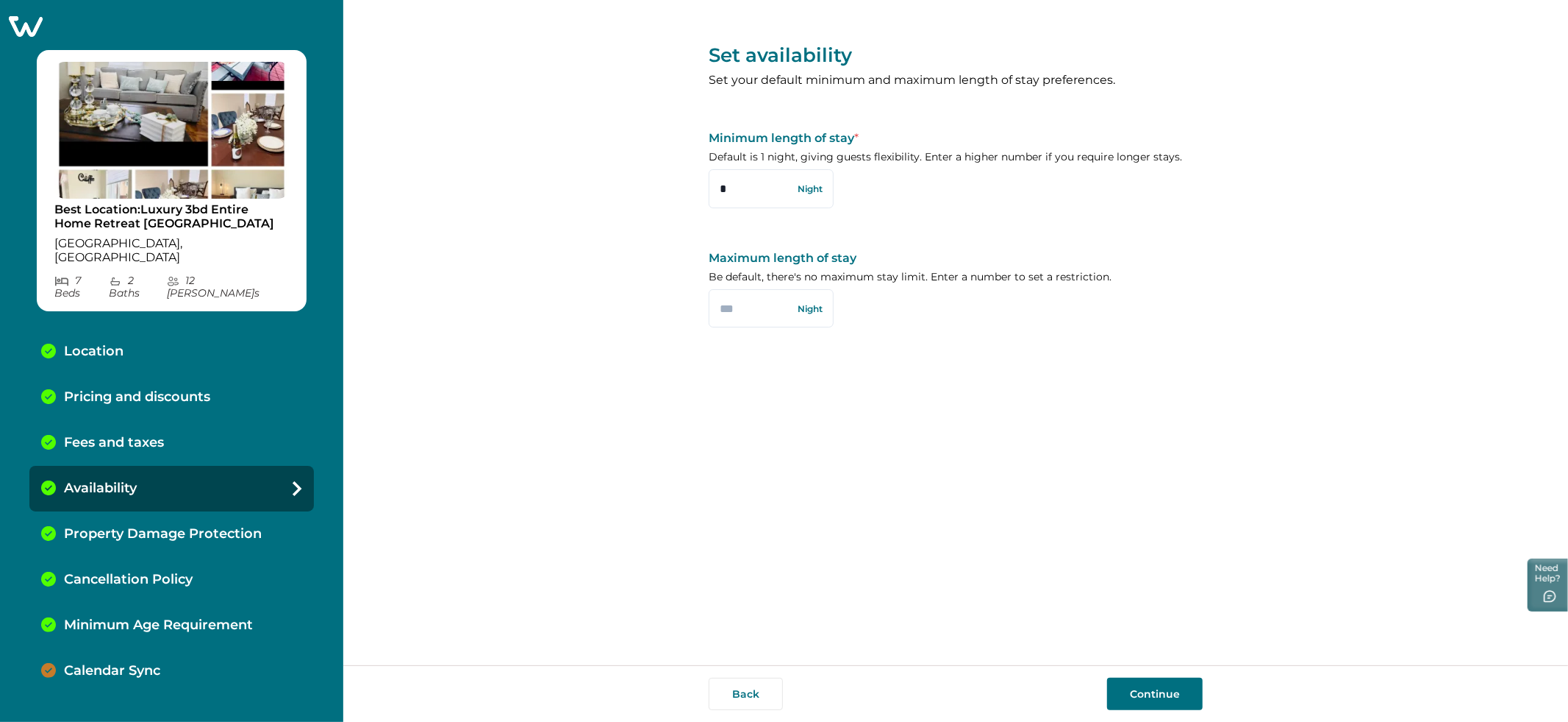
select select "**"
